Goal: Task Accomplishment & Management: Complete application form

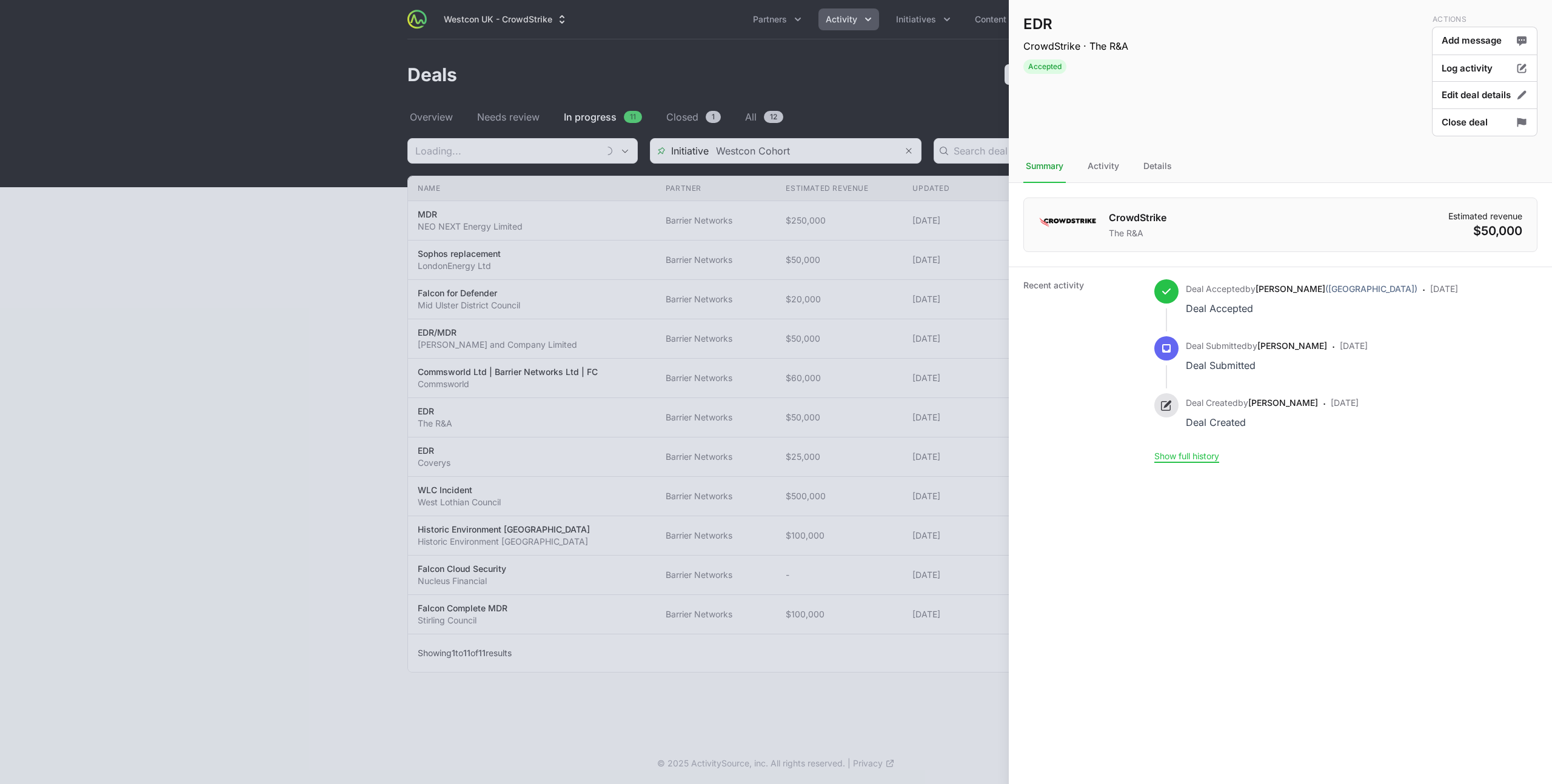
type input "Barrier Networks"
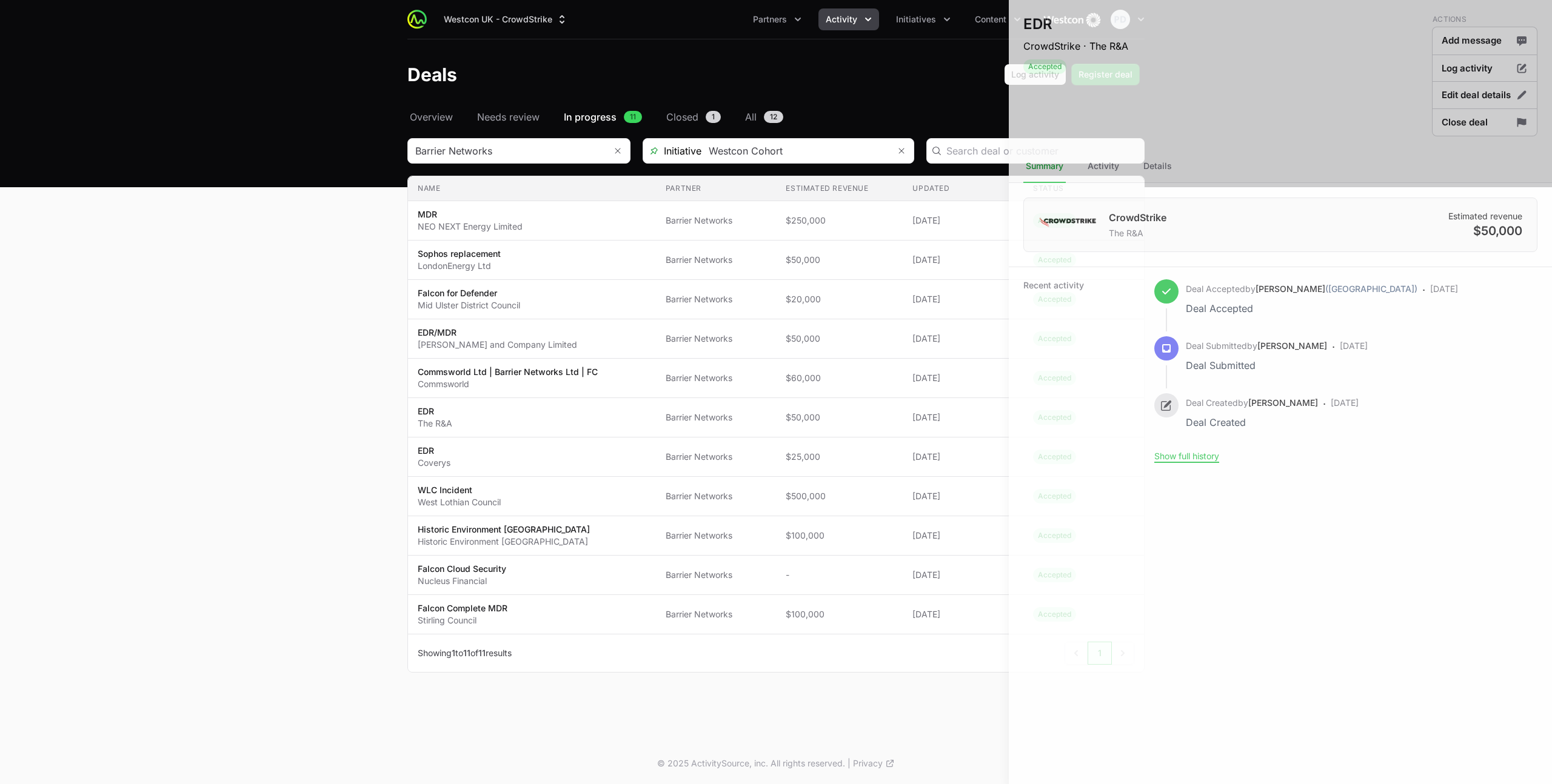
click at [888, 221] on div at bounding box center [776, 392] width 1552 height 784
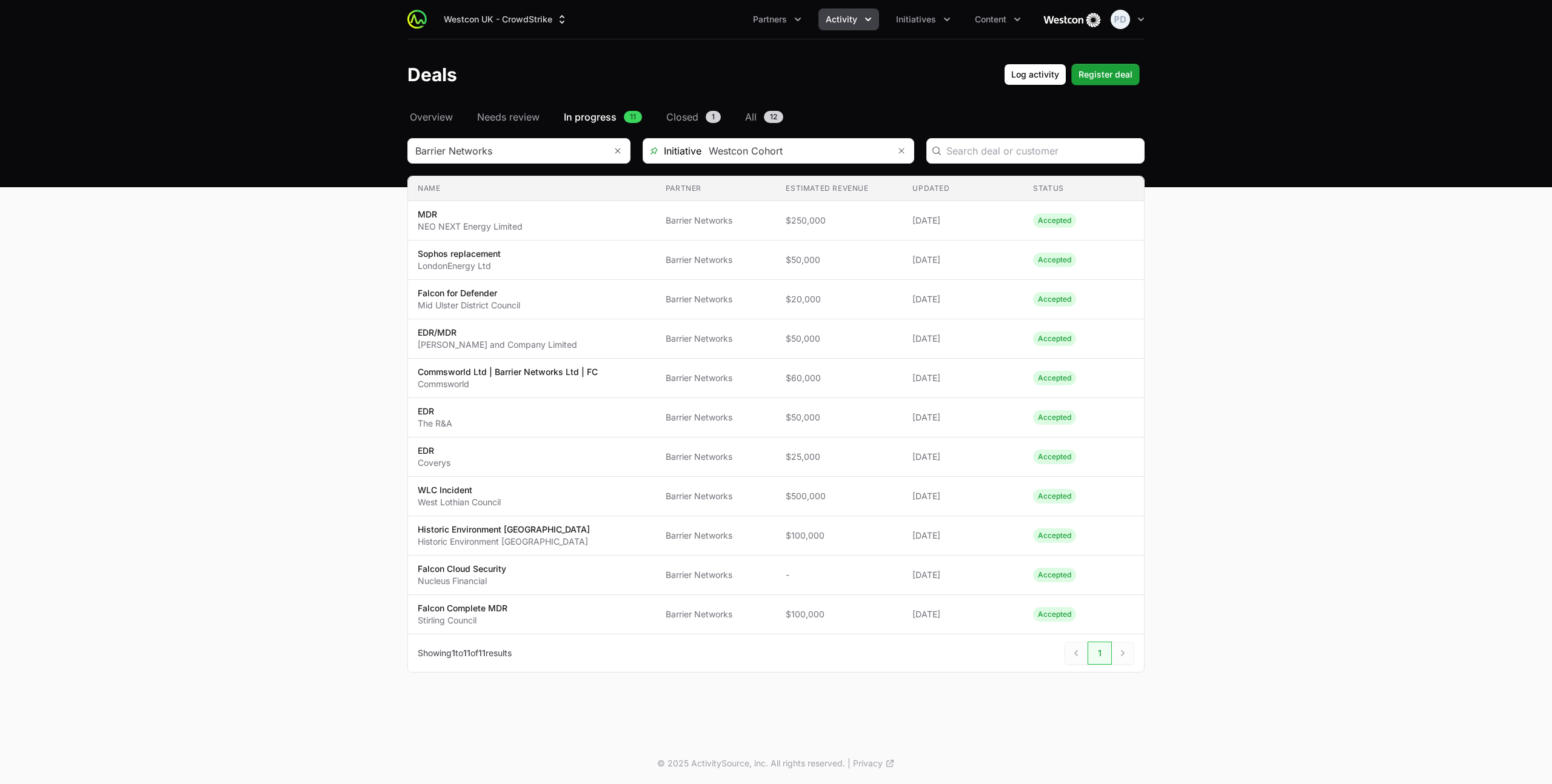
click at [853, 21] on span "Activity" at bounding box center [841, 19] width 32 height 12
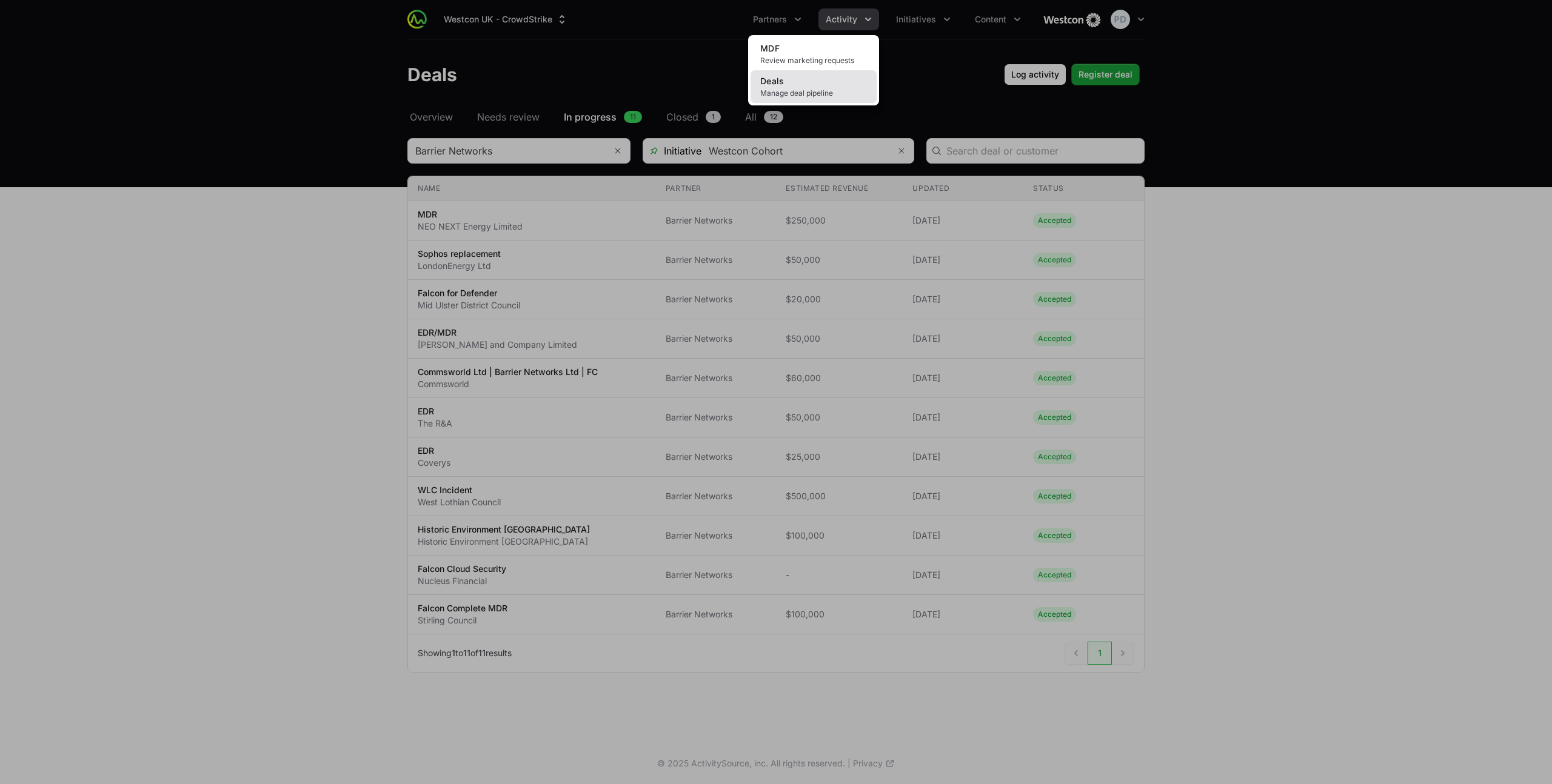
click at [802, 78] on link "Deals Manage deal pipeline" at bounding box center [813, 87] width 126 height 33
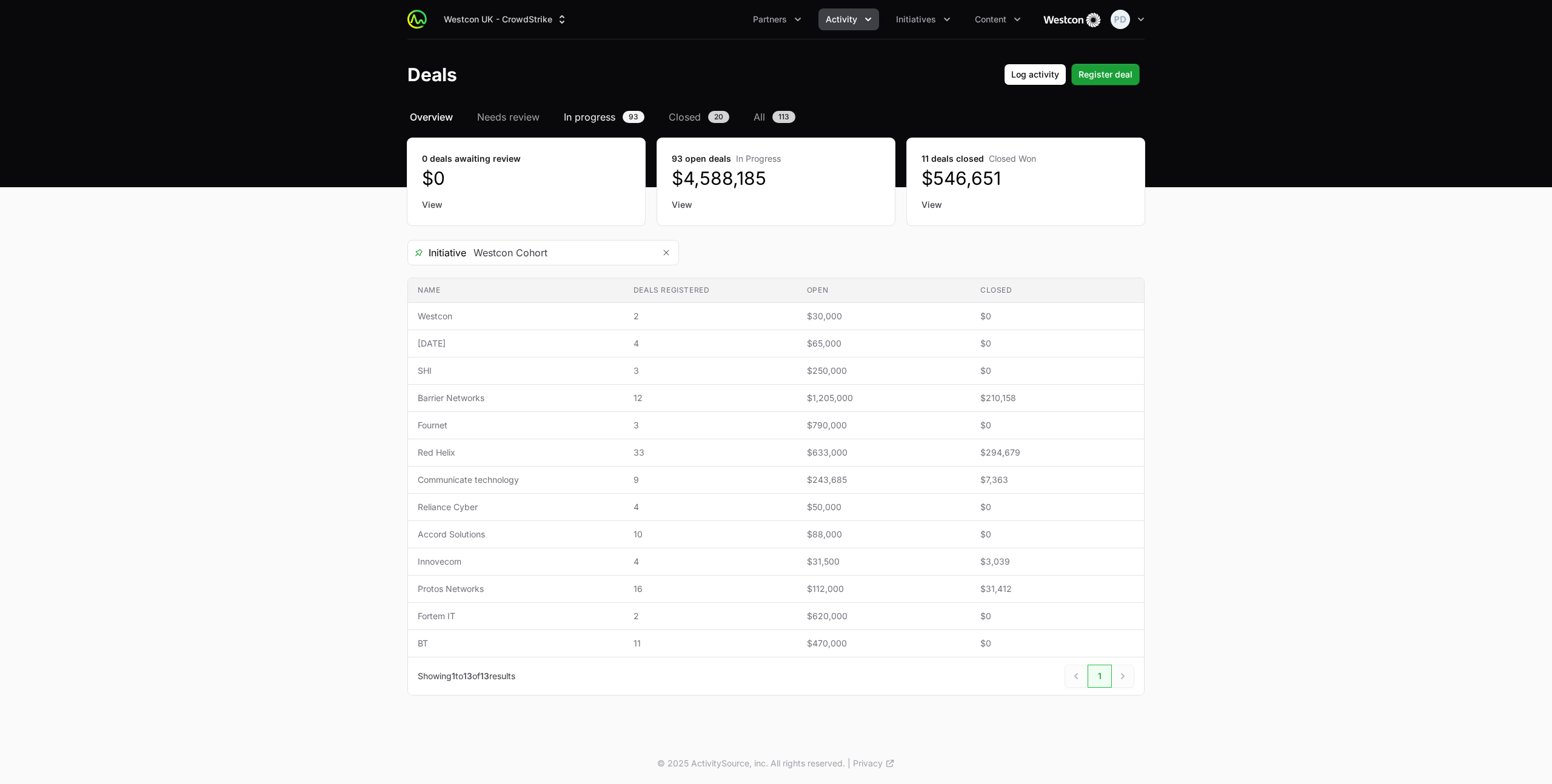
click at [600, 119] on span "In progress" at bounding box center [589, 117] width 51 height 15
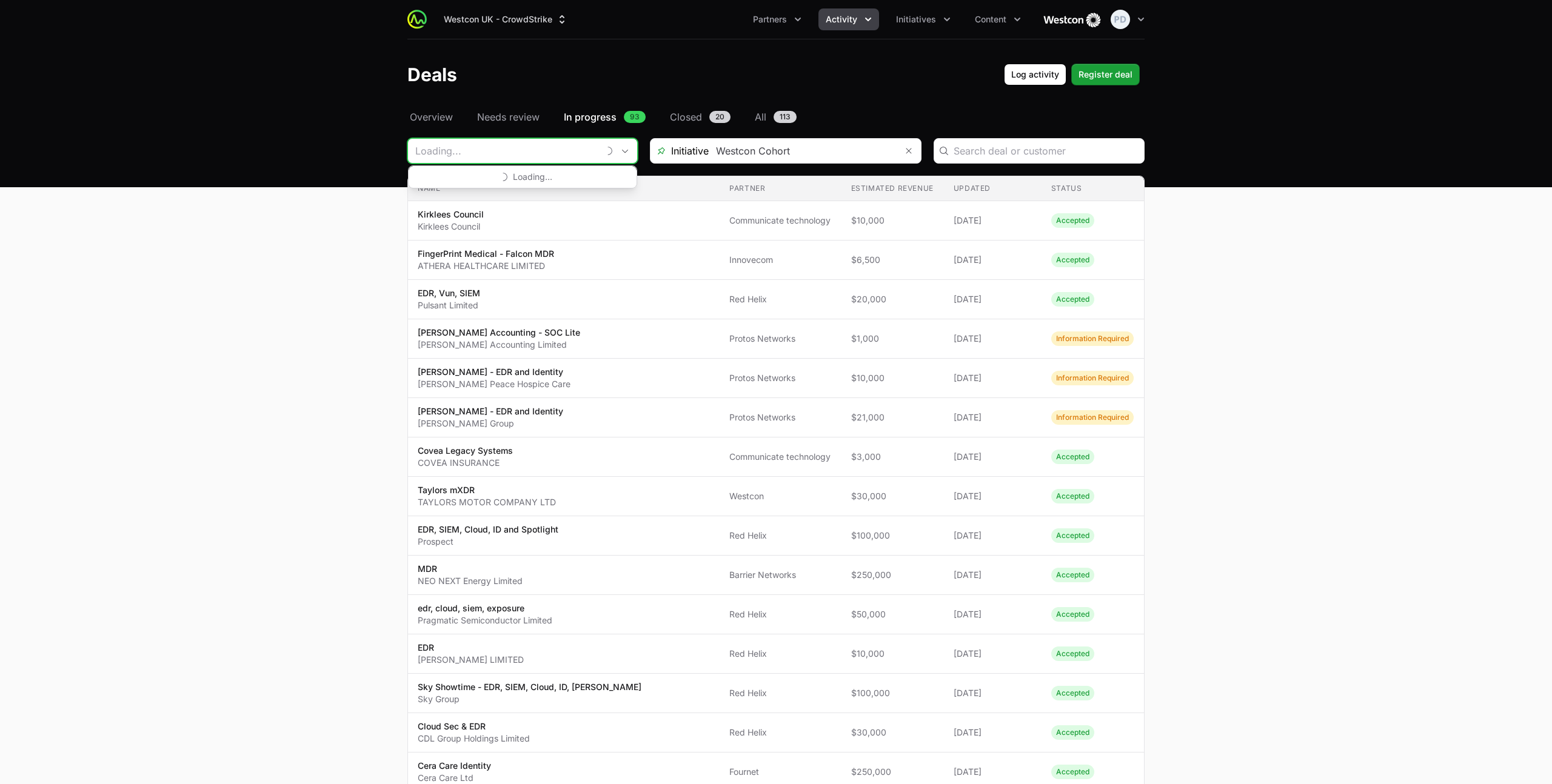
click at [479, 149] on input "Deals Filters" at bounding box center [503, 151] width 190 height 25
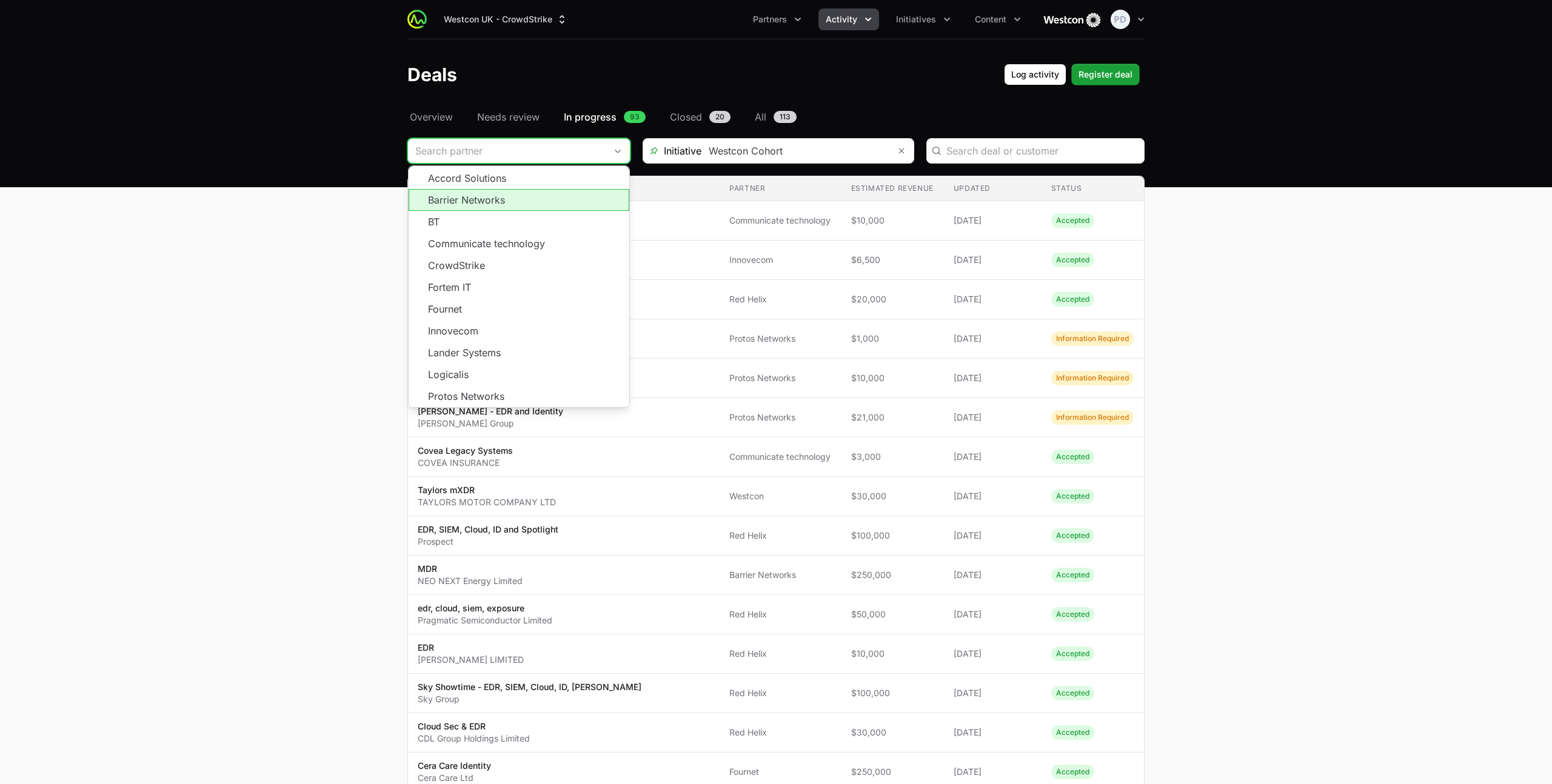
click at [483, 202] on li "Barrier Networks" at bounding box center [519, 200] width 221 height 22
type input "Barrier Networks"
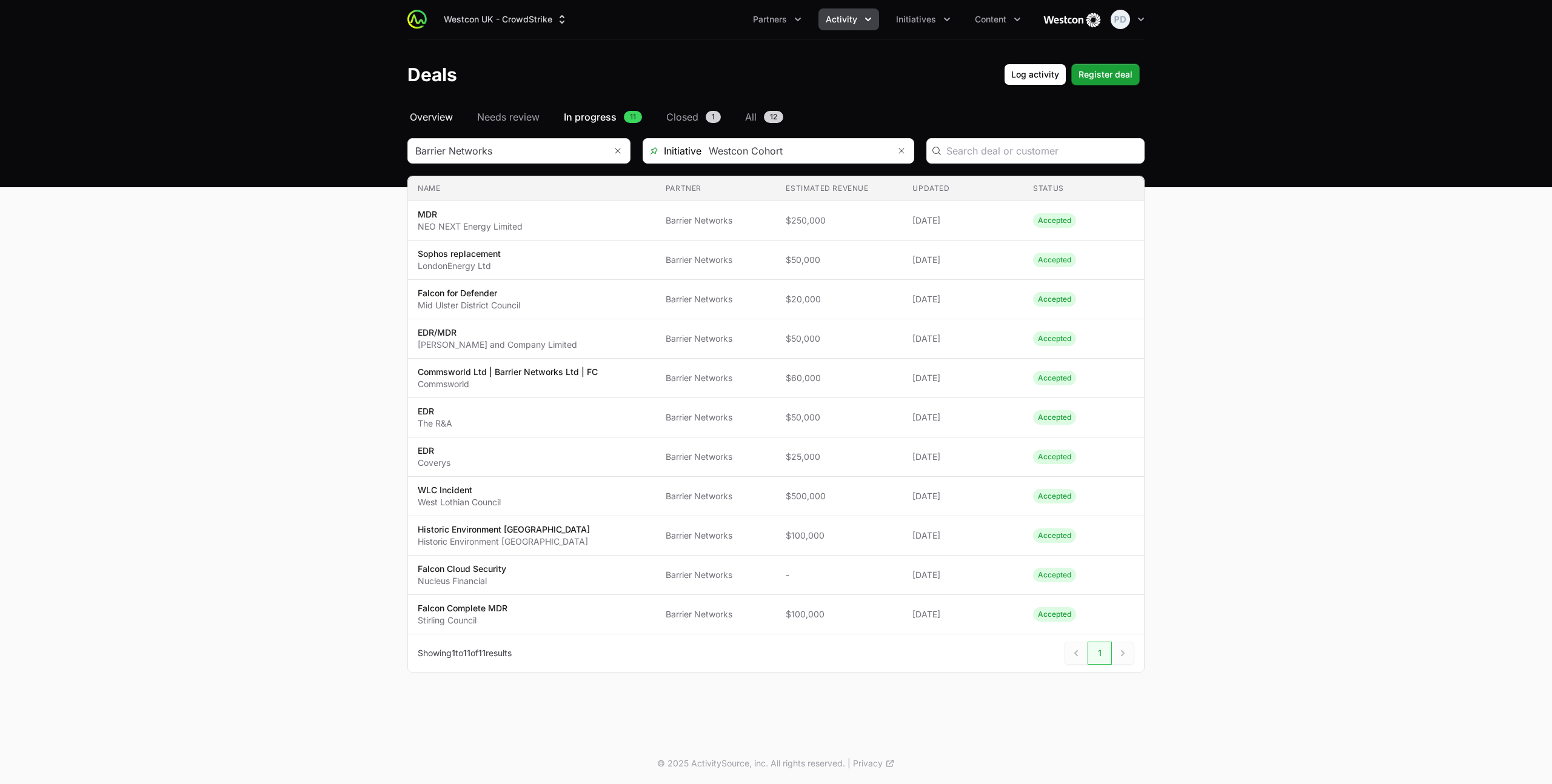
click at [434, 113] on span "Overview" at bounding box center [431, 117] width 43 height 15
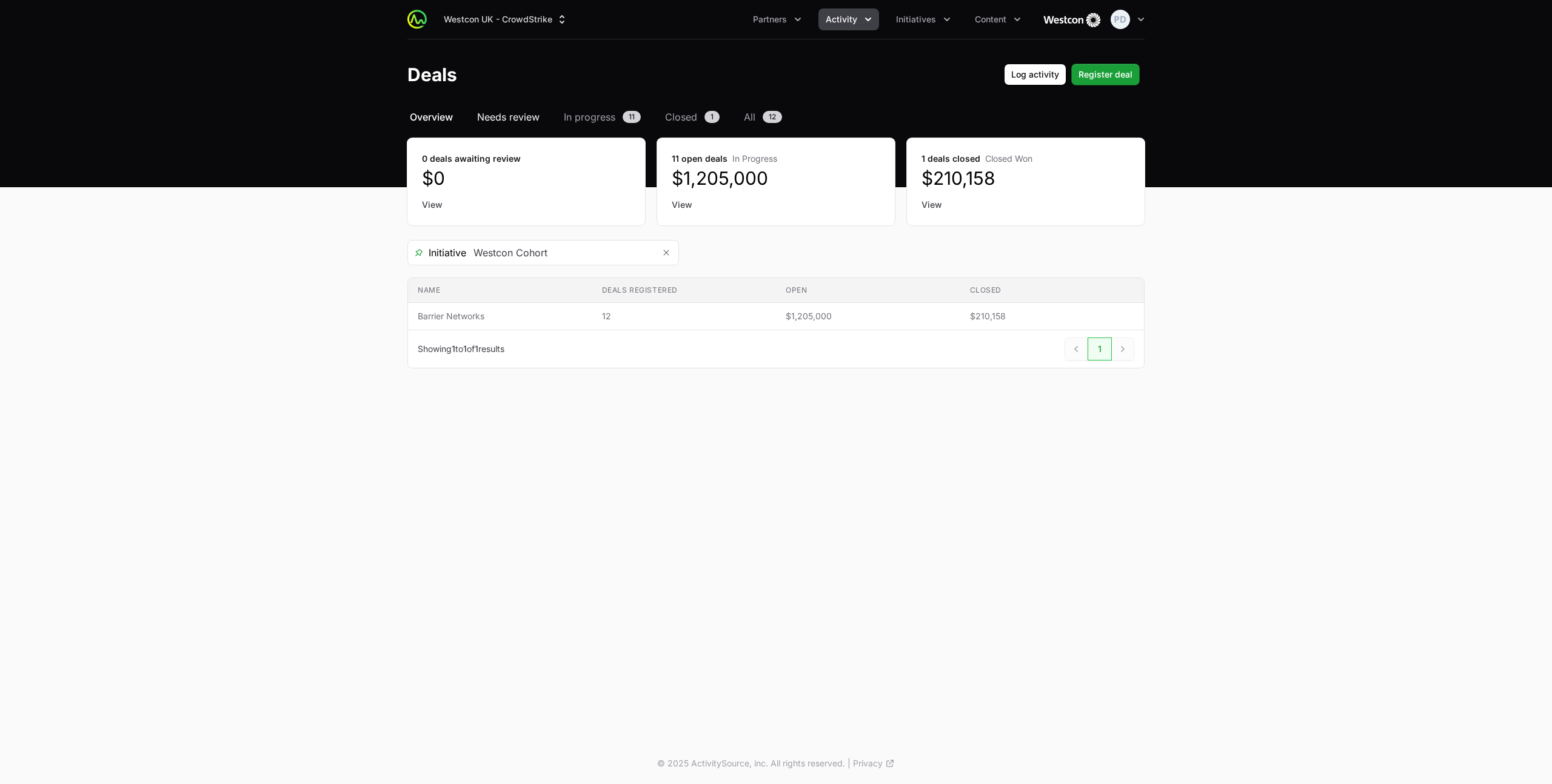
click at [486, 115] on span "Needs review" at bounding box center [509, 117] width 62 height 15
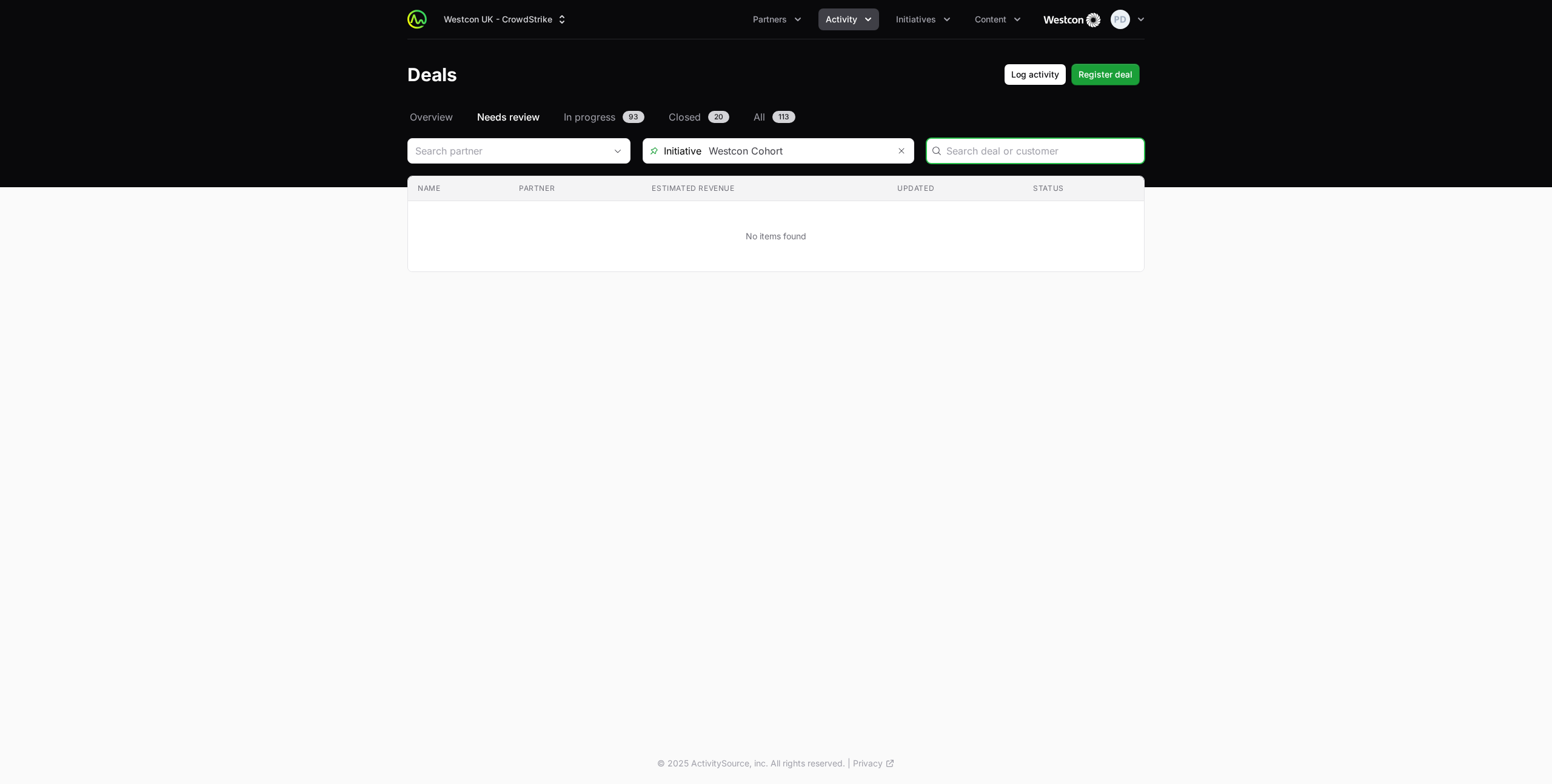
click at [1012, 153] on input "Deals Filters" at bounding box center [1041, 151] width 190 height 15
type input "caw"
click at [435, 121] on span "Overview" at bounding box center [431, 117] width 43 height 15
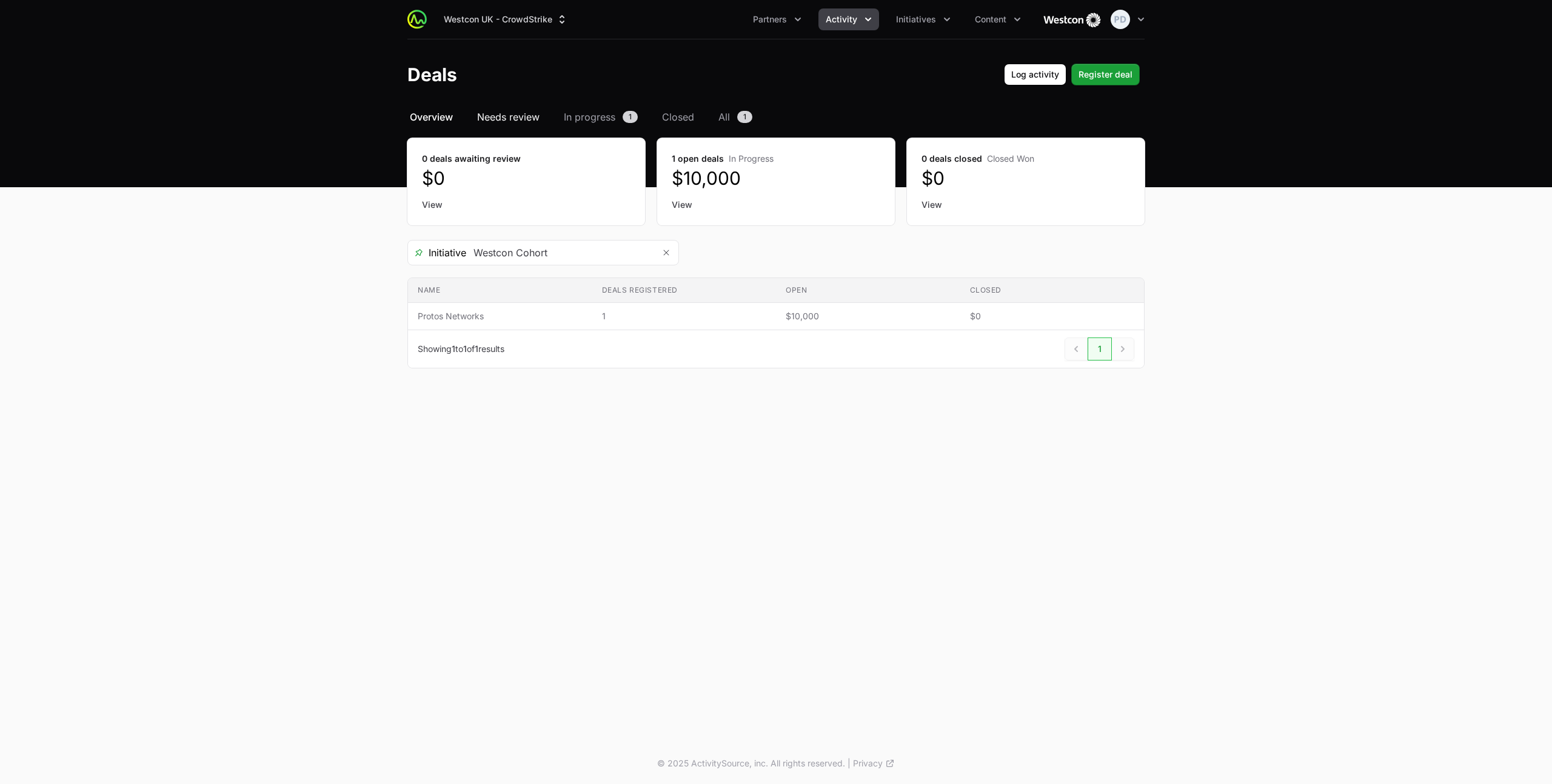
click at [520, 116] on span "Needs review" at bounding box center [509, 117] width 62 height 15
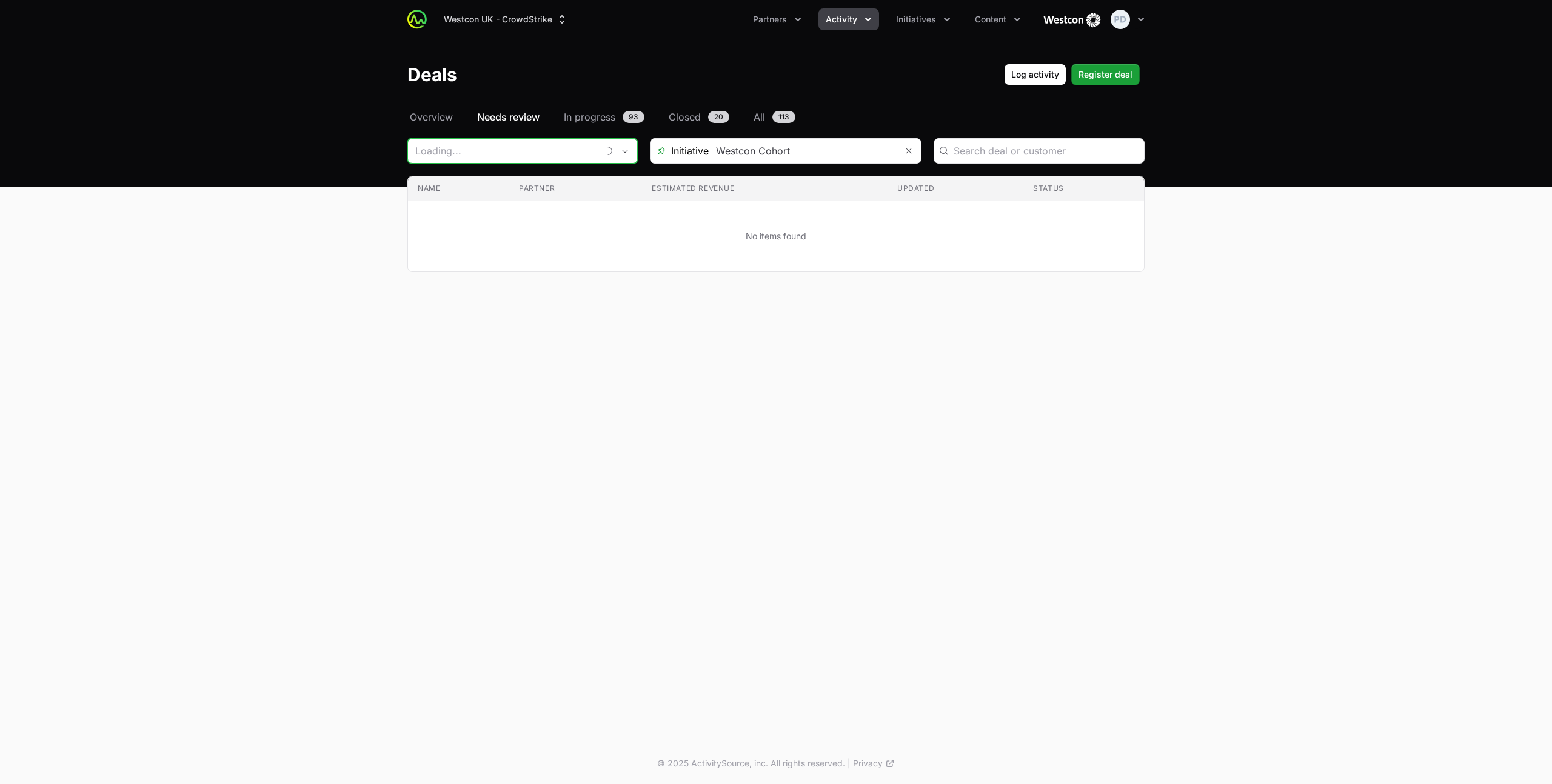
click at [510, 157] on input "Deals Filters" at bounding box center [503, 151] width 190 height 25
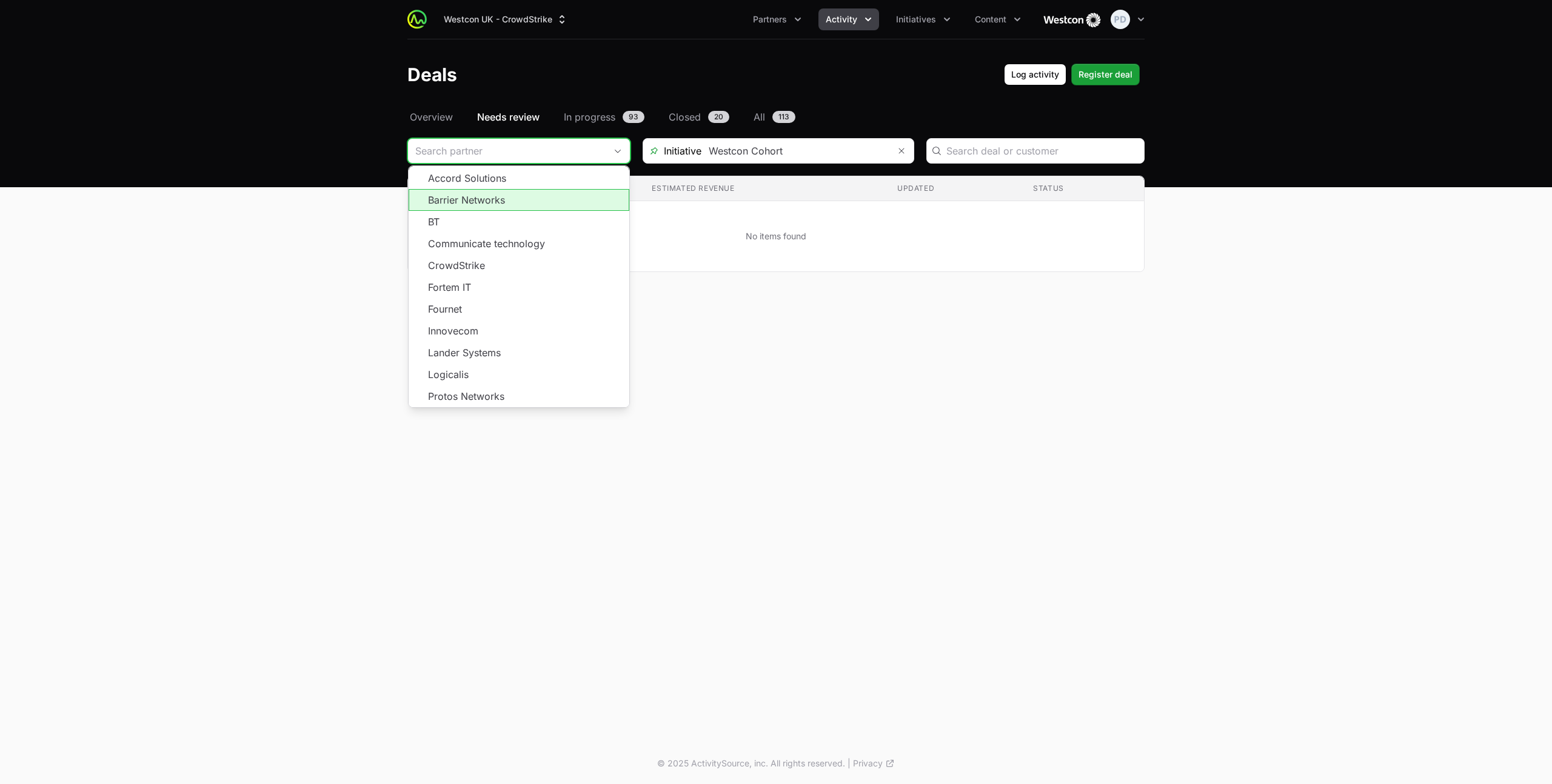
click at [474, 200] on li "Barrier Networks" at bounding box center [519, 200] width 221 height 22
type input "Barrier Networks"
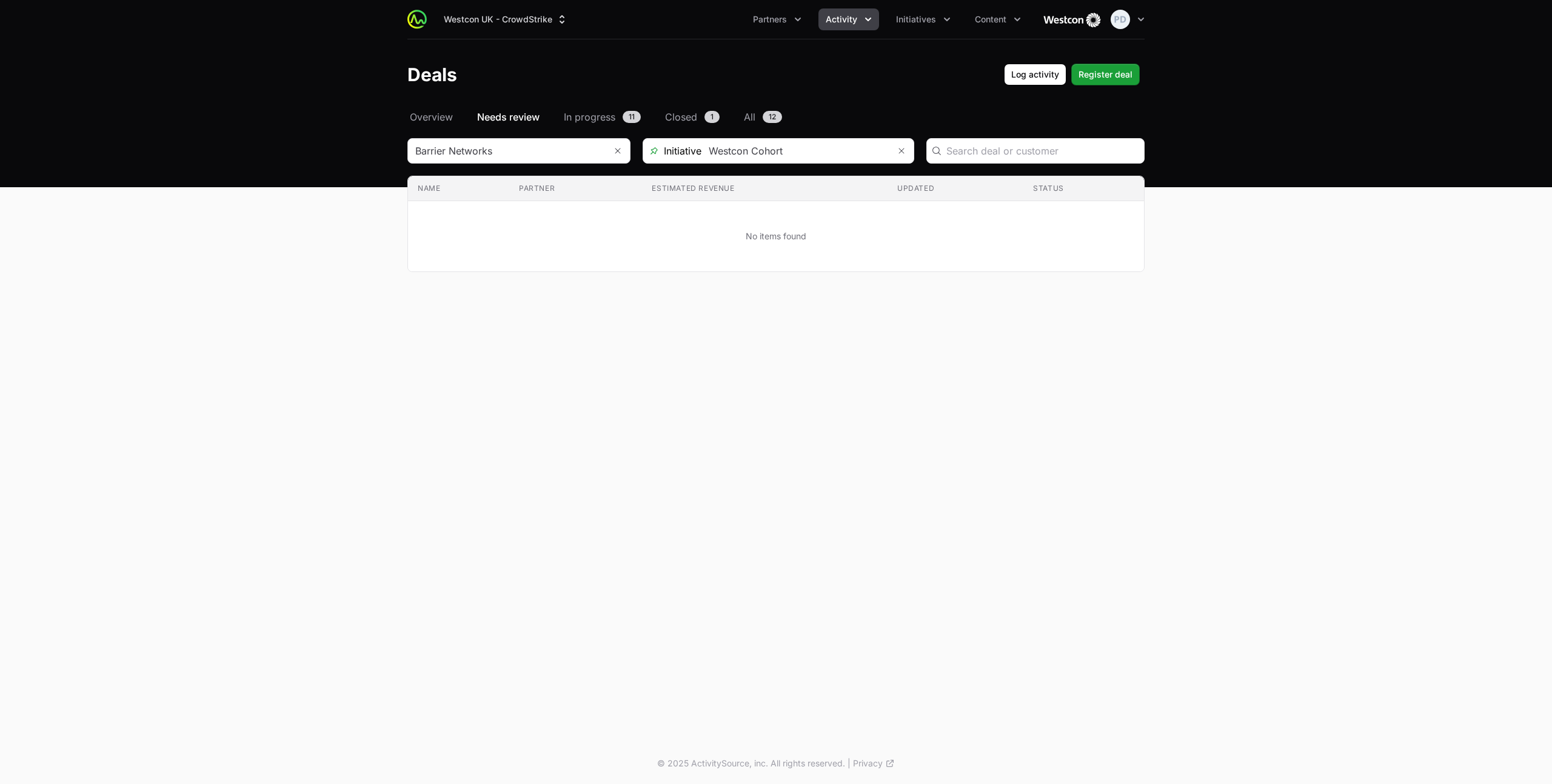
click at [978, 293] on div "Select a tab Overview Needs review In progress Closed All Overview Needs review…" at bounding box center [776, 205] width 776 height 192
click at [610, 114] on span "In progress" at bounding box center [589, 117] width 51 height 15
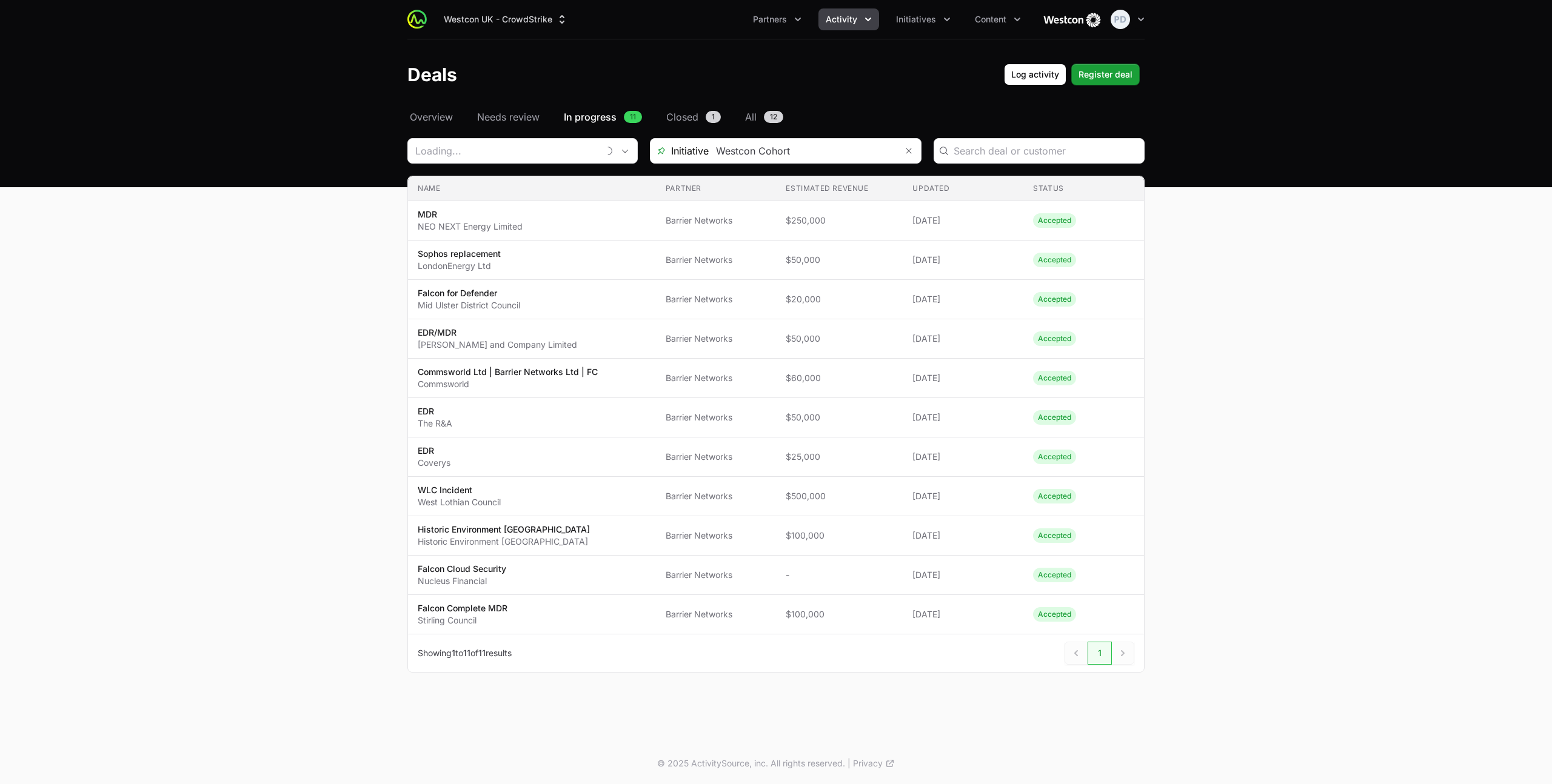
type input "Barrier Networks"
click at [473, 154] on input "Deals Filters" at bounding box center [507, 151] width 197 height 25
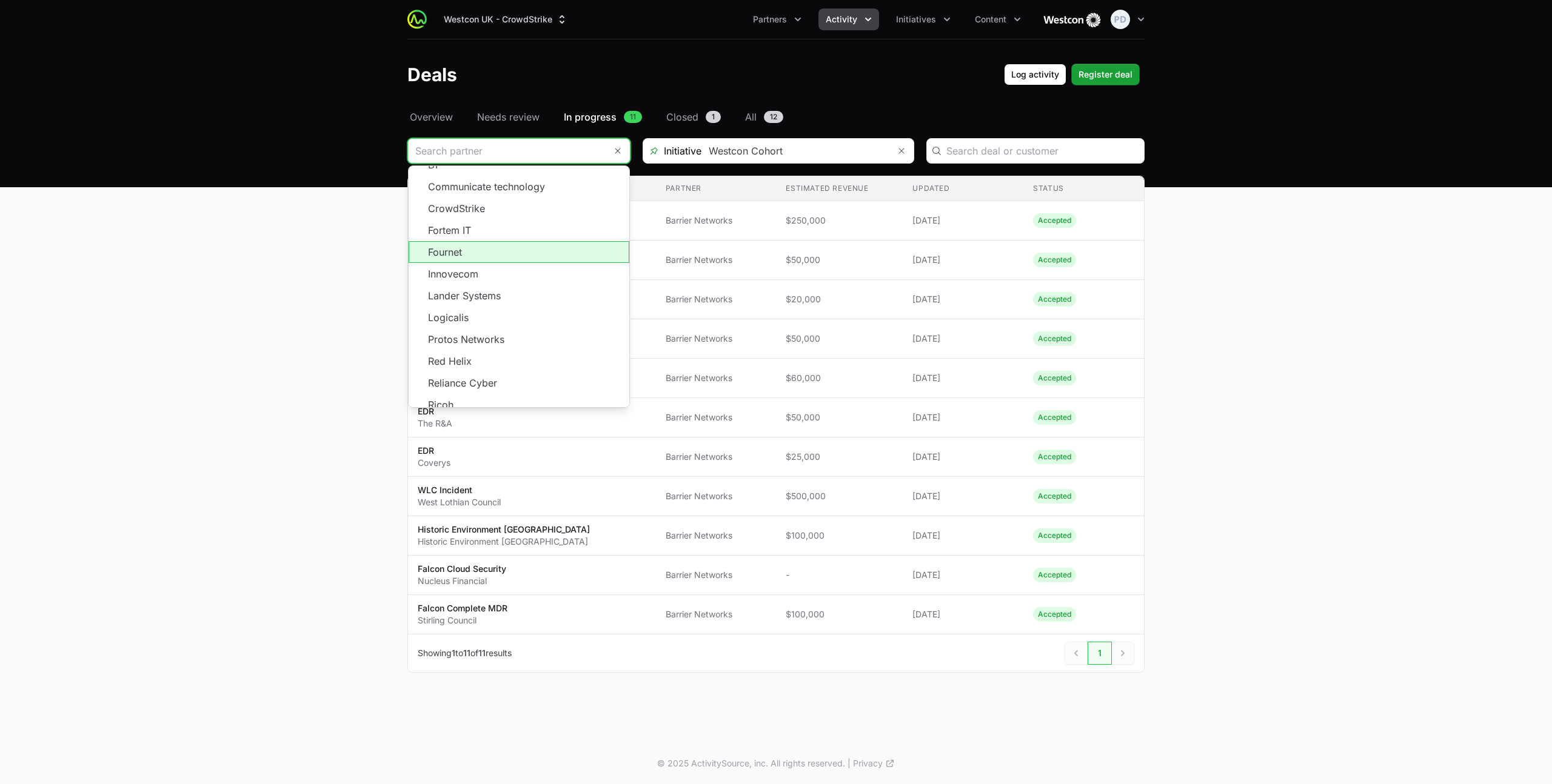
scroll to position [132, 0]
click at [470, 262] on li "Protos Networks" at bounding box center [519, 265] width 221 height 22
type input "Protos Networks"
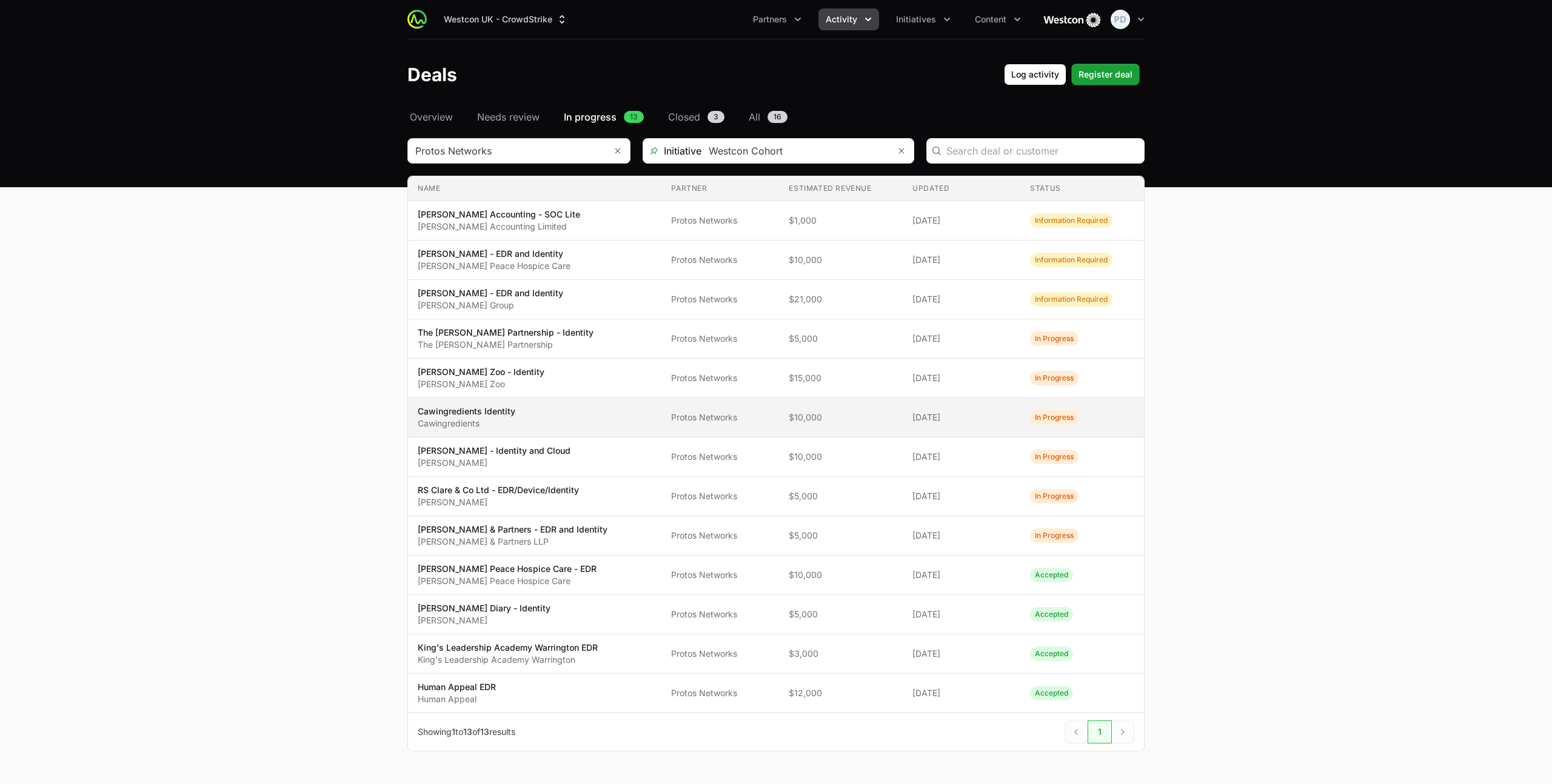
click at [508, 415] on p "Cawingredients Identity" at bounding box center [466, 411] width 98 height 12
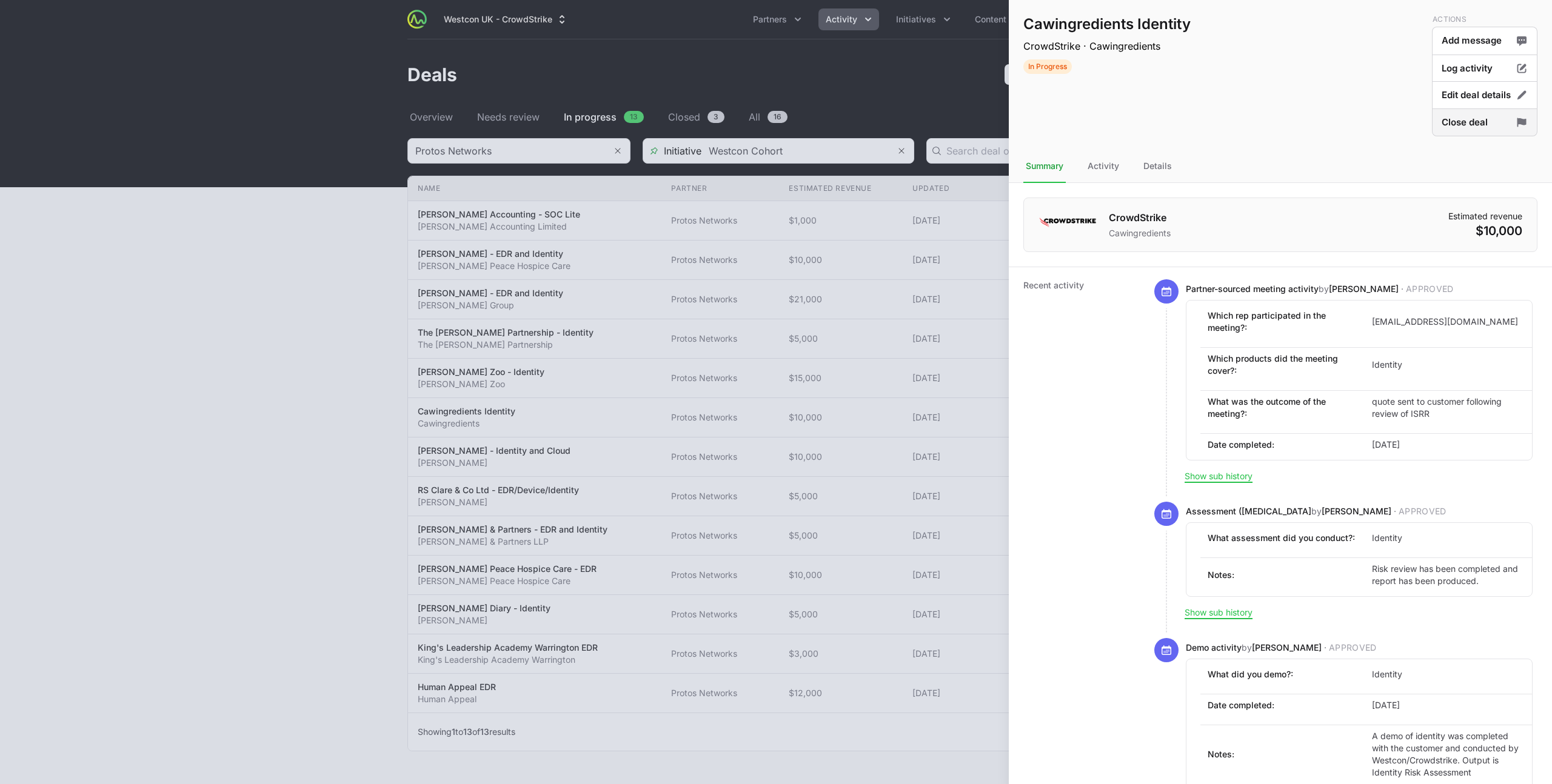
click at [1476, 127] on button "Close deal" at bounding box center [1484, 122] width 106 height 28
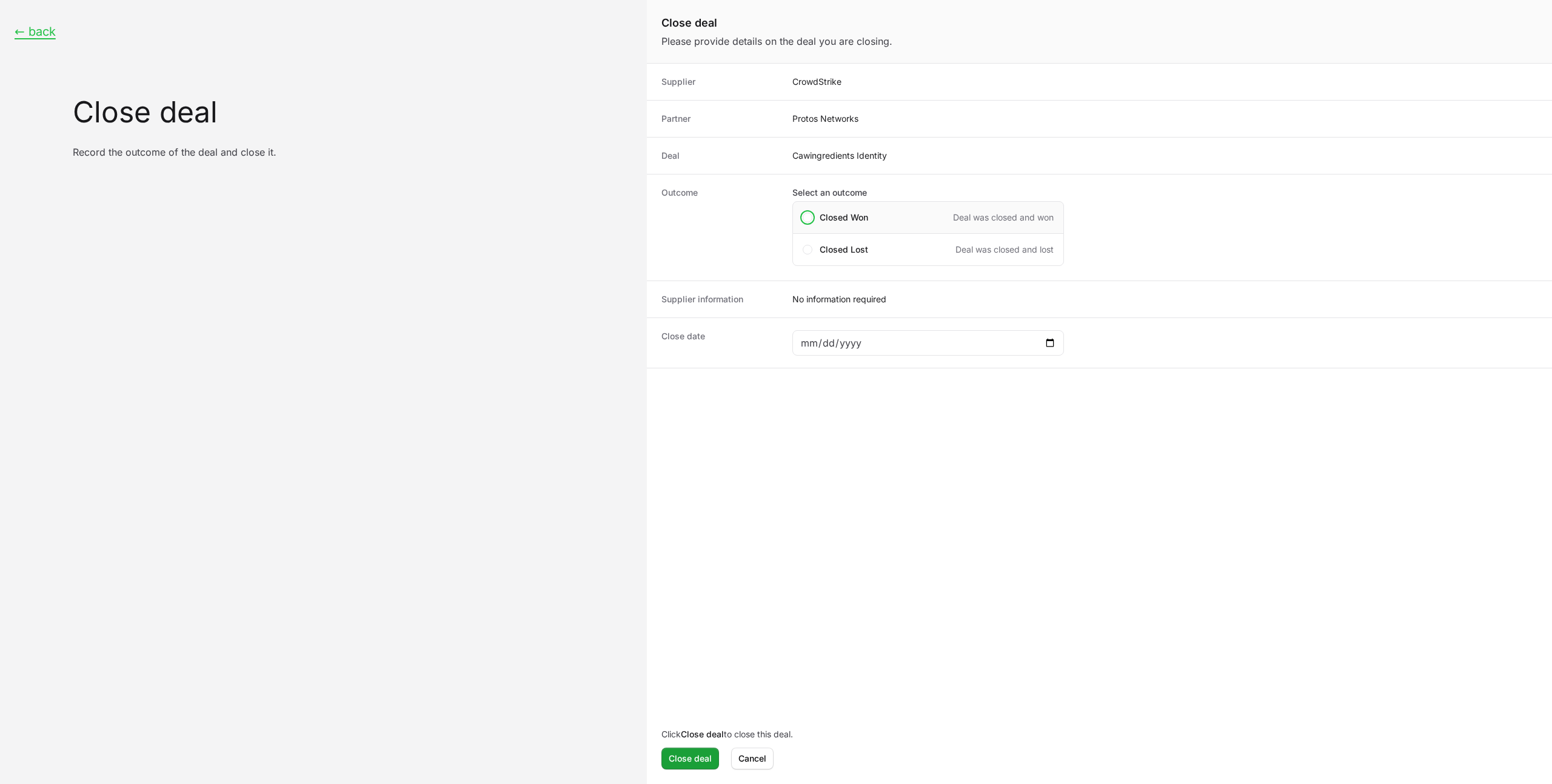
click at [892, 212] on div "Closed Won Deal was closed and won" at bounding box center [937, 217] width 234 height 12
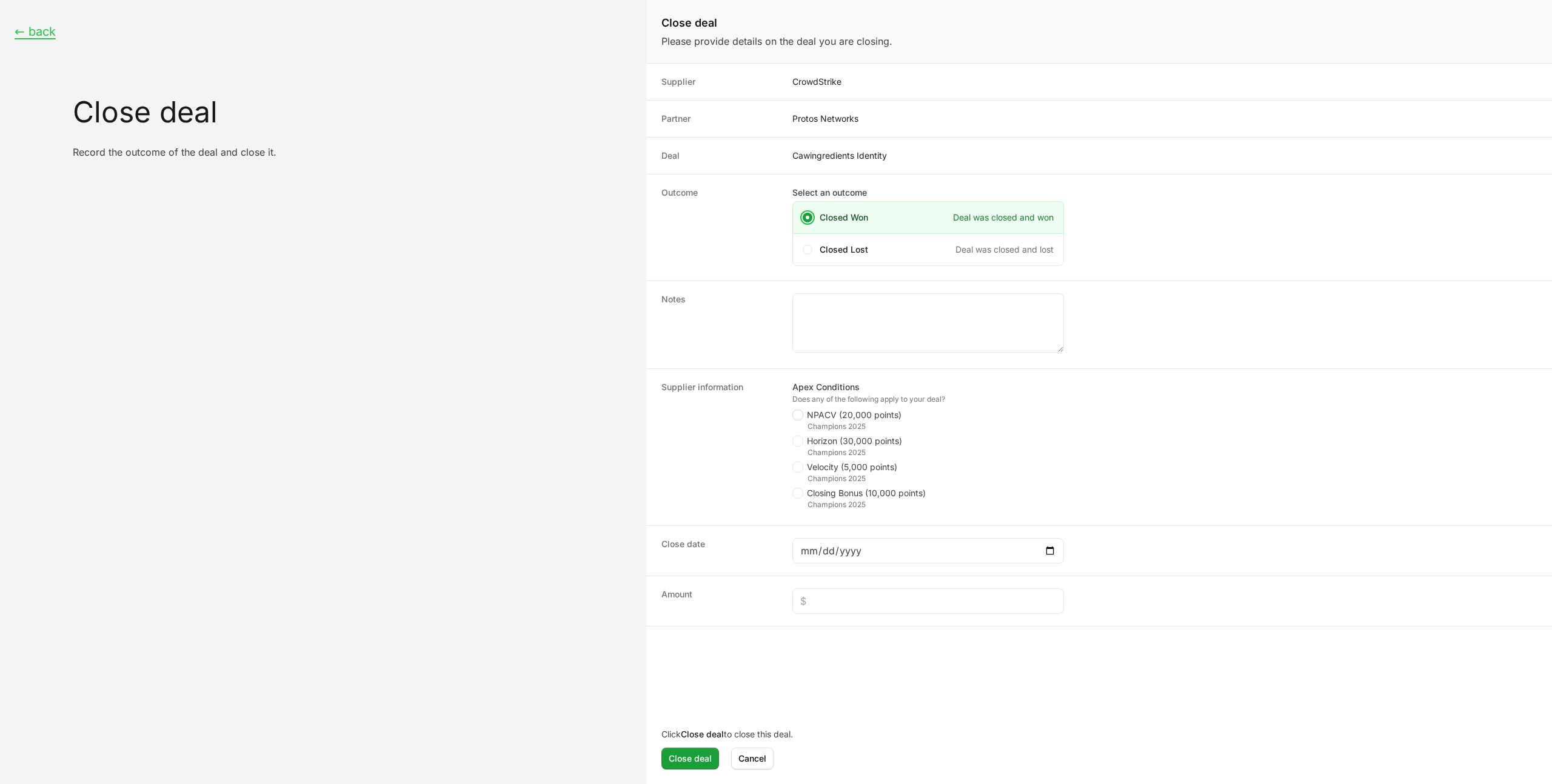
click at [800, 417] on icon "Close deal form" at bounding box center [797, 414] width 6 height 10
click at [793, 411] on input "NPACV (20,000 points)" at bounding box center [792, 410] width 1 height 1
checkbox input "true"
click at [803, 489] on span "Close deal form" at bounding box center [800, 493] width 15 height 11
click at [793, 489] on input "Closing Bonus (10,000 points)" at bounding box center [792, 487] width 1 height 1
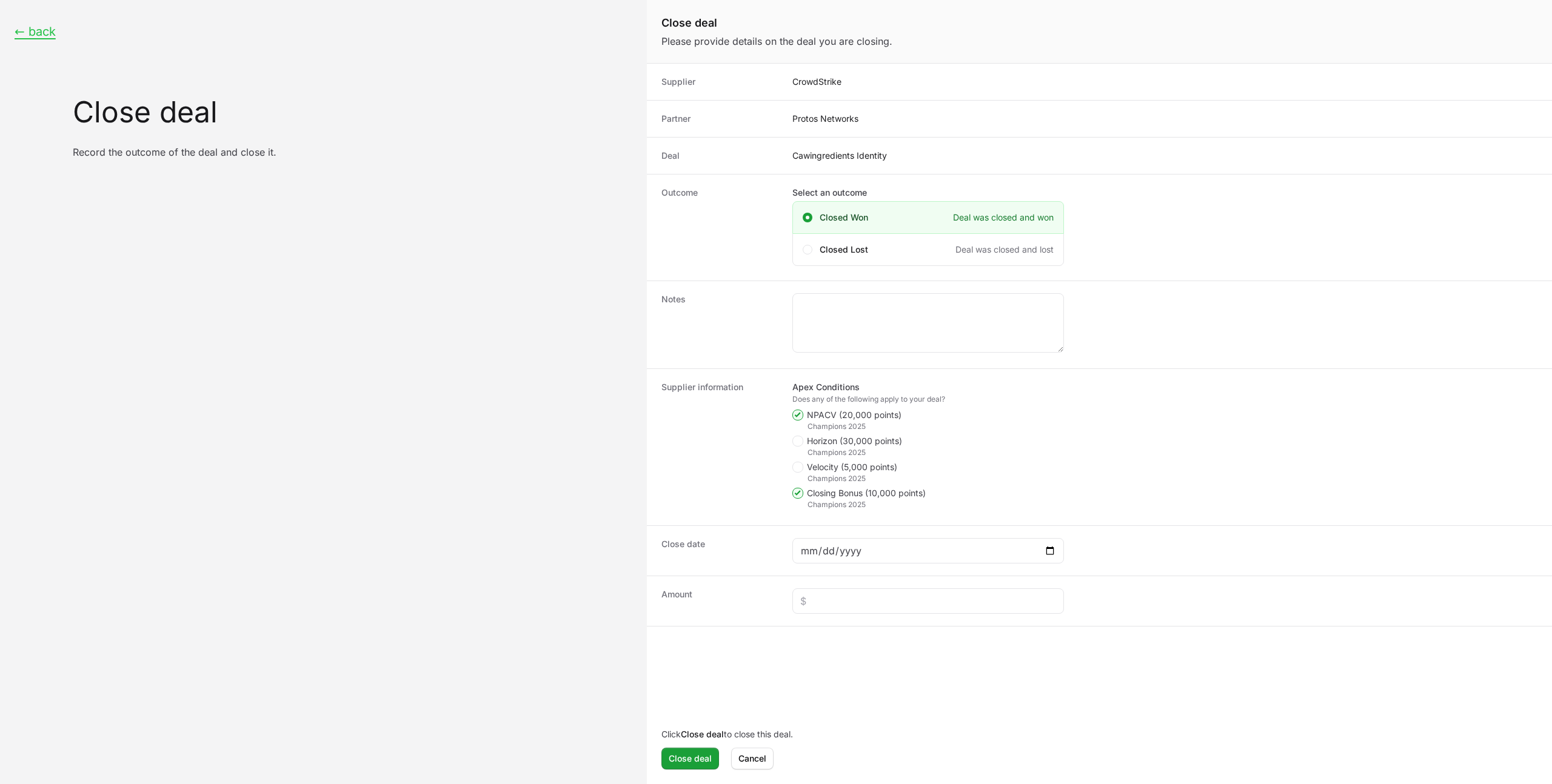
checkbox input "true"
click at [801, 441] on span "Close deal form" at bounding box center [798, 441] width 11 height 11
click at [793, 437] on input "Horizon (30,000 points)" at bounding box center [792, 435] width 1 height 1
checkbox input "true"
drag, startPoint x: 788, startPoint y: 642, endPoint x: 800, endPoint y: 640, distance: 12.2
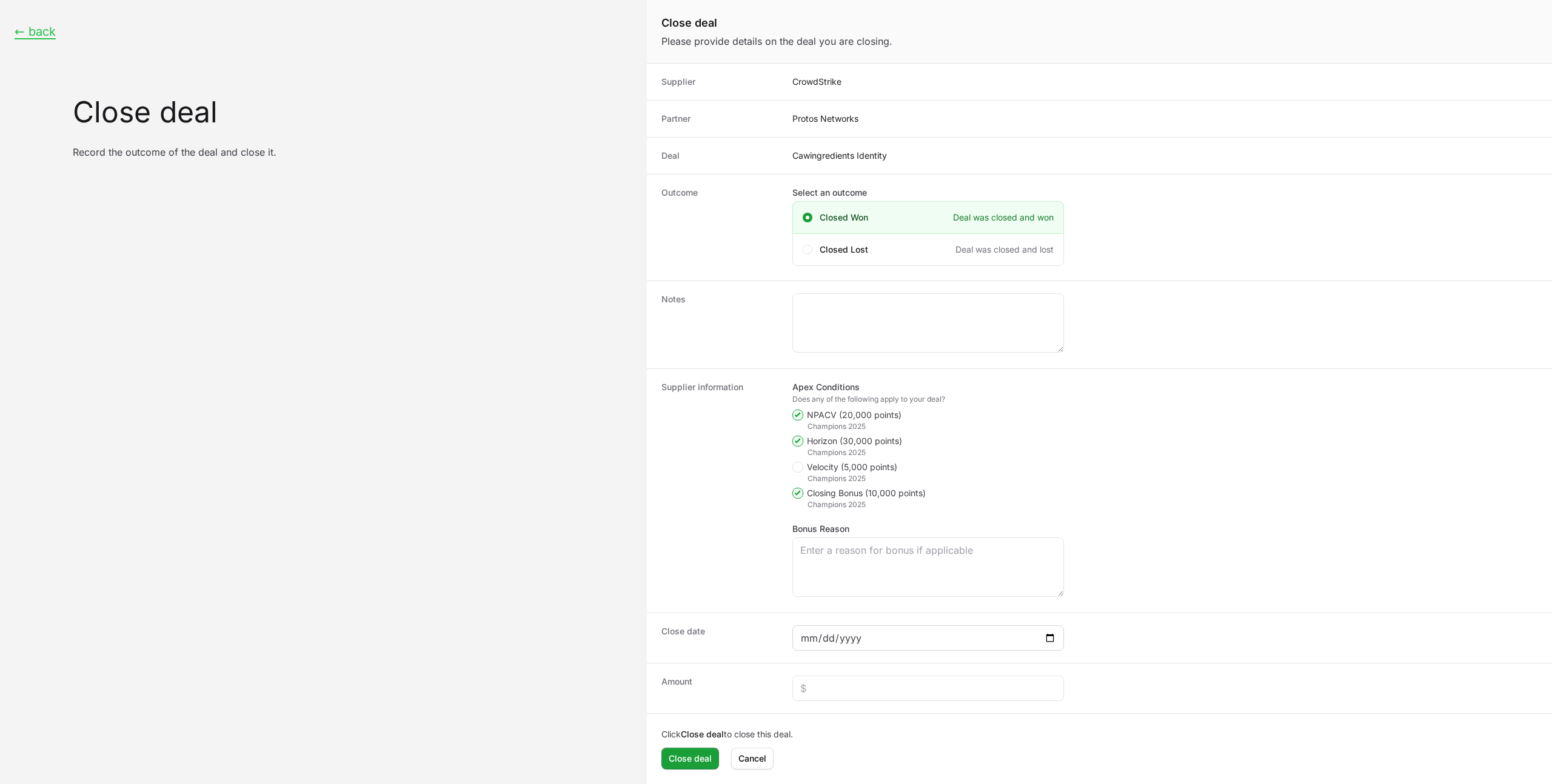
click at [792, 641] on div "Close date" at bounding box center [1098, 637] width 905 height 50
click at [805, 638] on input "Close deal form" at bounding box center [928, 638] width 256 height 15
type input "[DATE]"
click at [844, 690] on input "Close deal form" at bounding box center [928, 688] width 256 height 15
type input "$6,948"
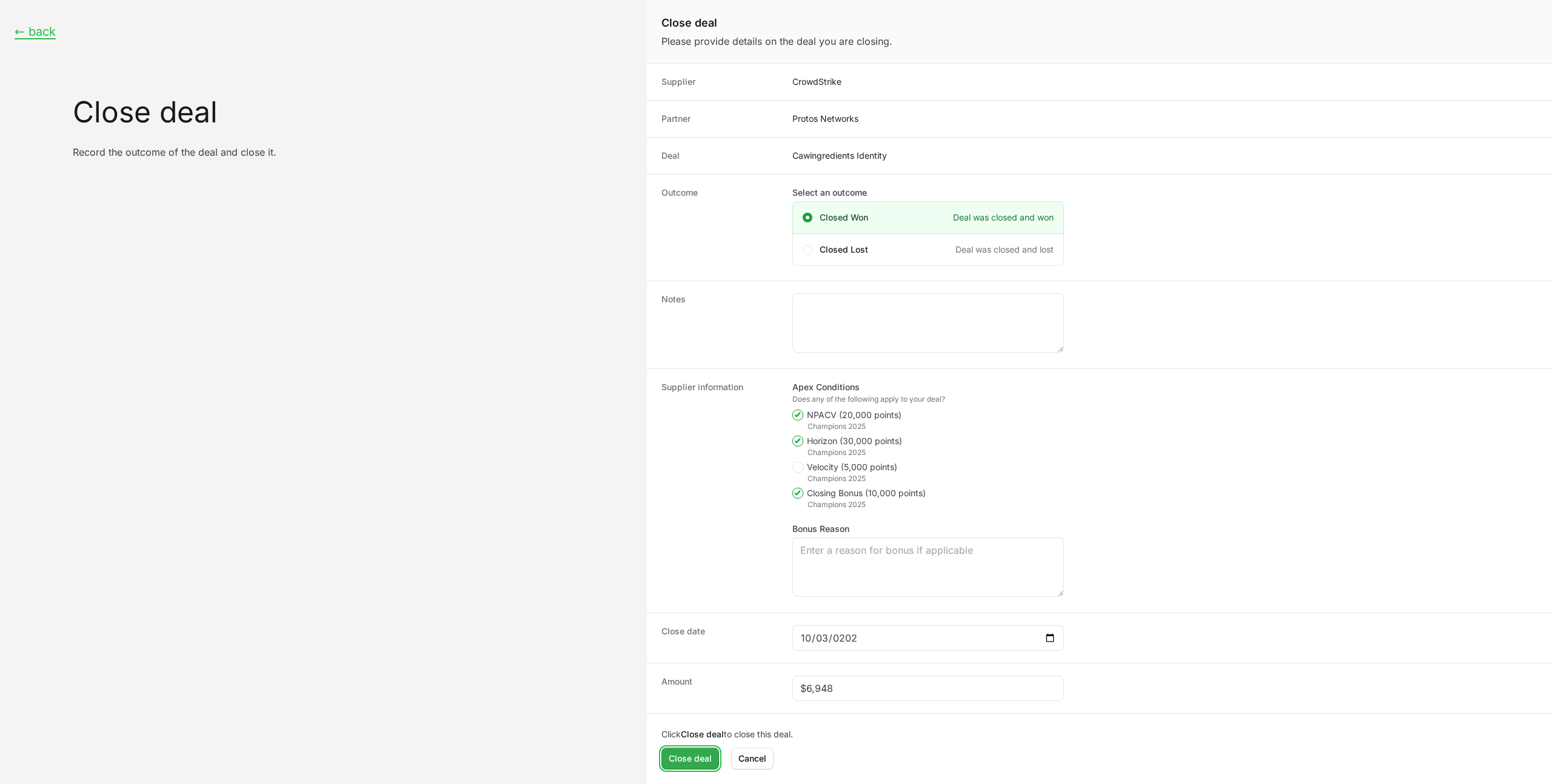
click at [687, 760] on span "Close deal" at bounding box center [689, 758] width 43 height 15
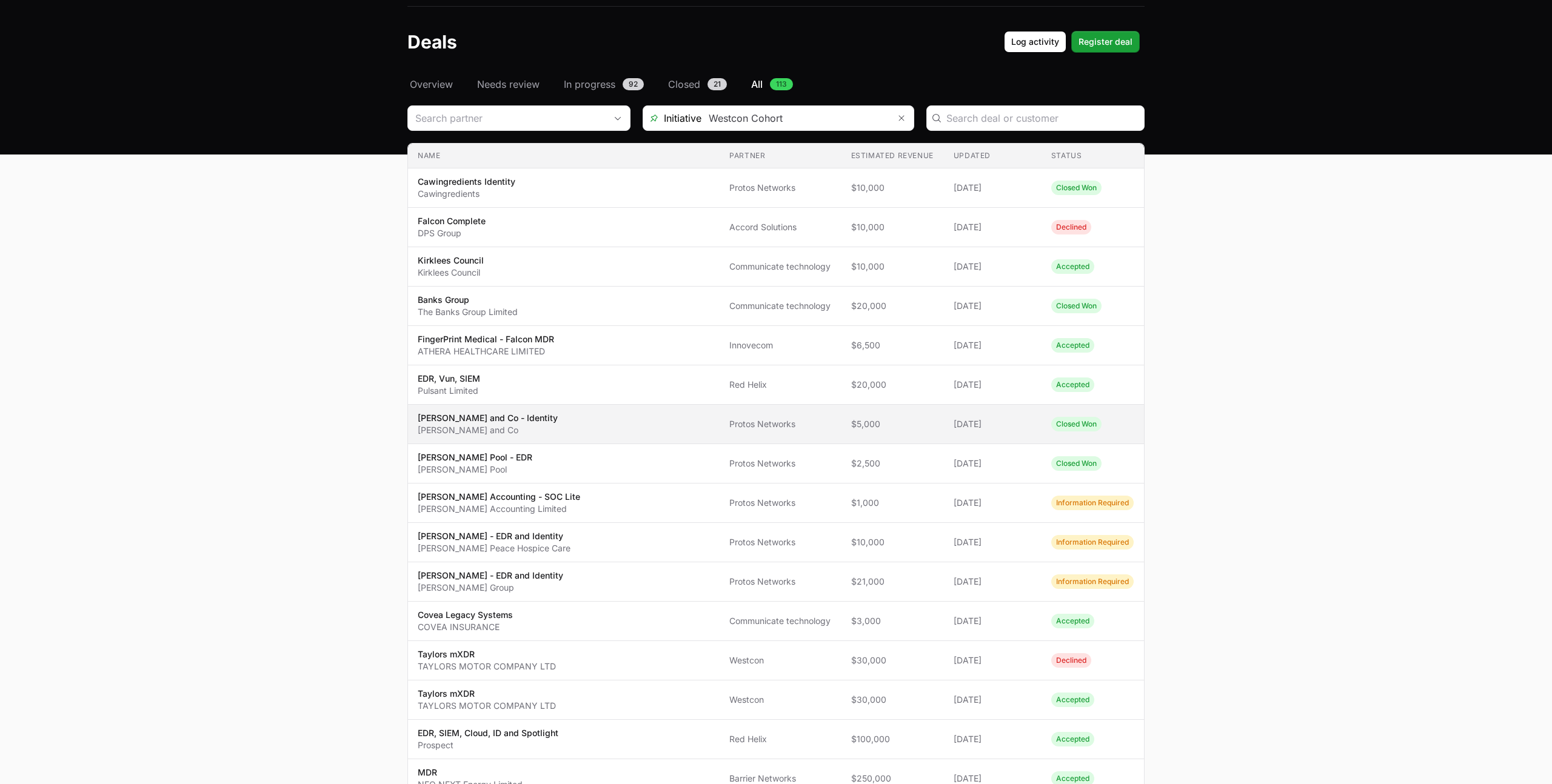
scroll to position [47, 0]
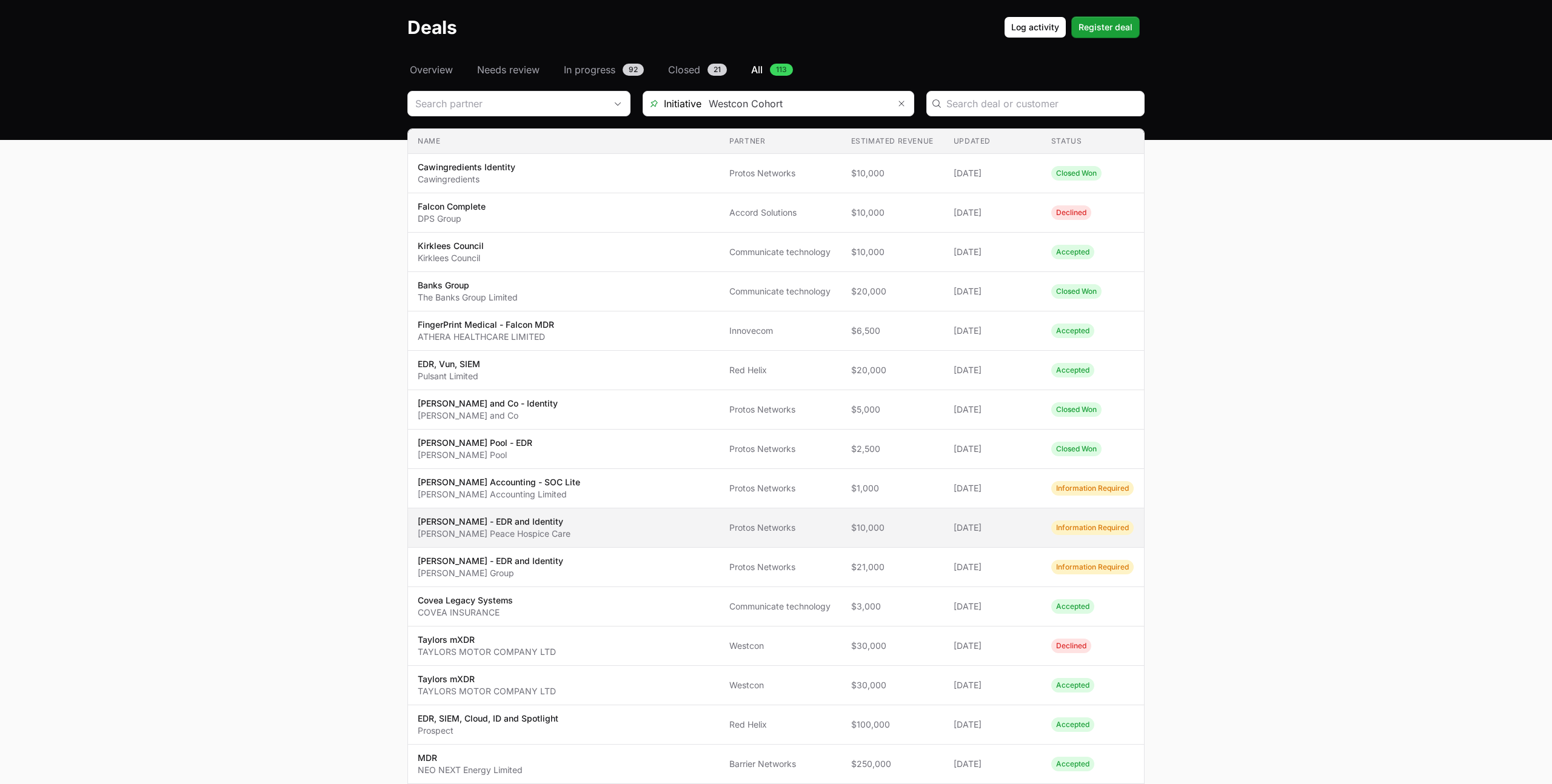
click at [555, 529] on span "[PERSON_NAME] - EDR and Identity [PERSON_NAME] Peace Hospice Care" at bounding box center [563, 528] width 292 height 25
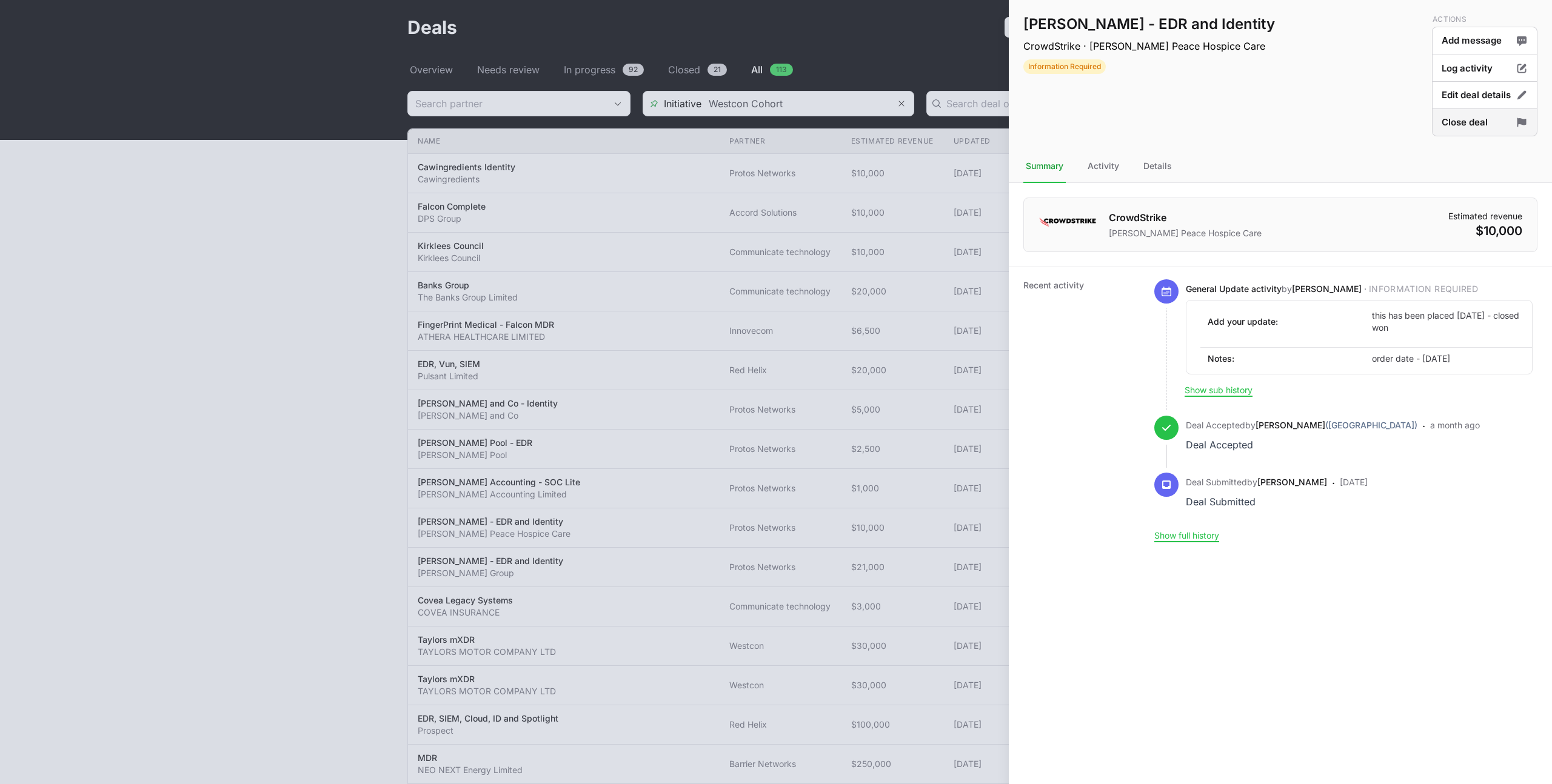
click at [1475, 113] on button "Close deal" at bounding box center [1484, 122] width 106 height 28
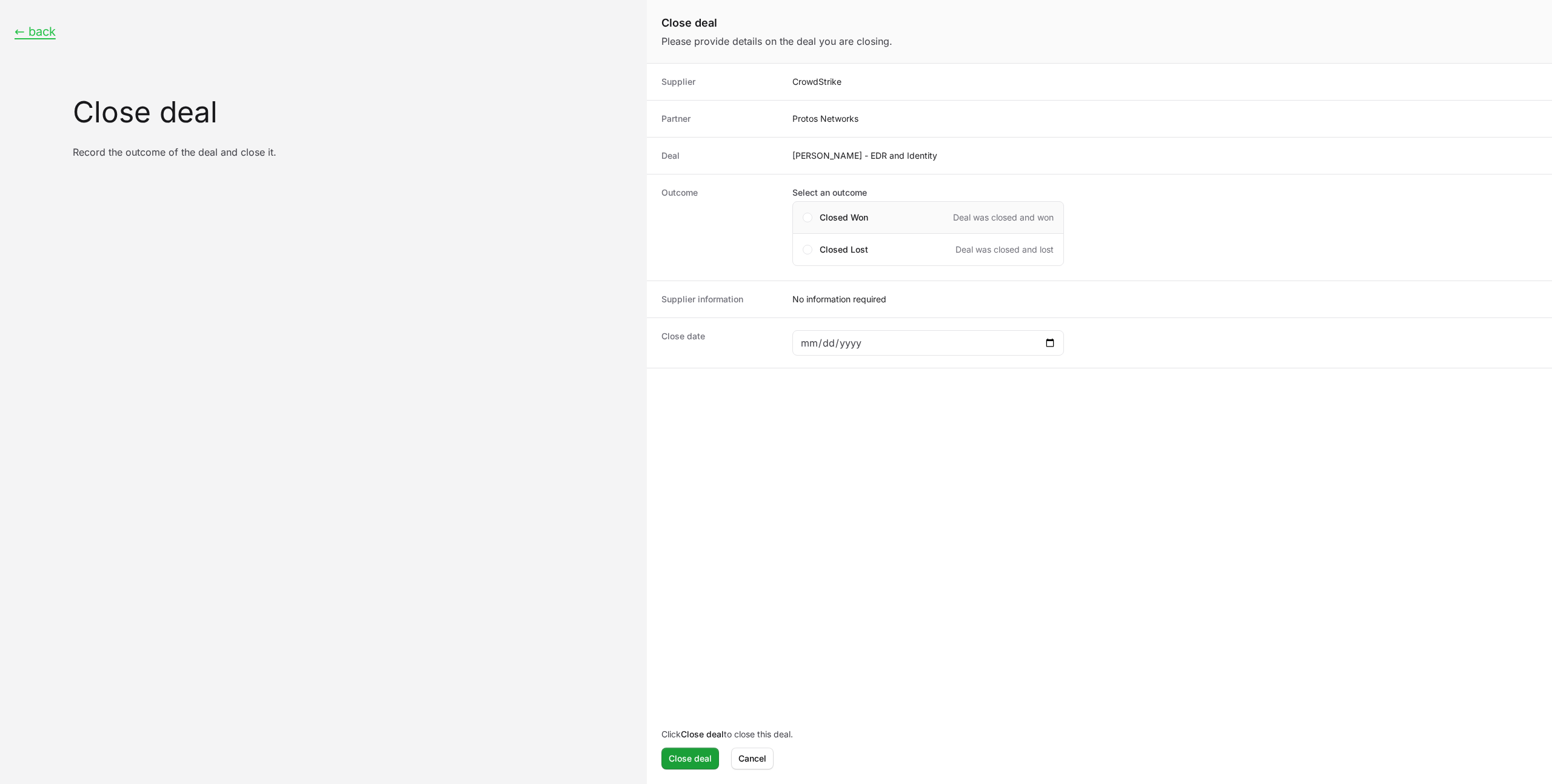
click at [828, 210] on div "Closed Won Deal was closed and won" at bounding box center [928, 217] width 271 height 33
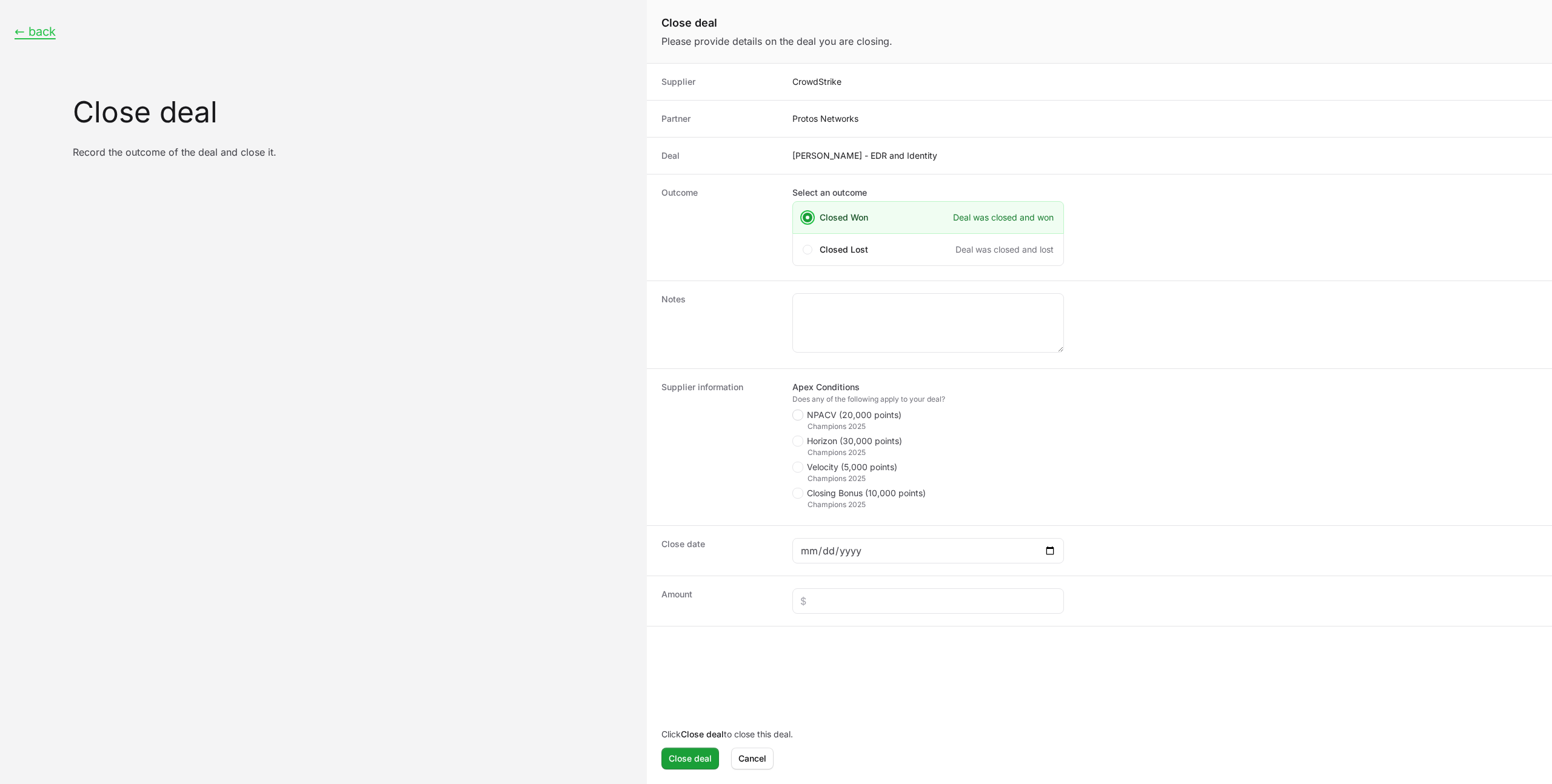
click at [796, 415] on icon "Close deal form" at bounding box center [797, 414] width 6 height 10
click at [793, 411] on input "NPACV (20,000 points)" at bounding box center [792, 410] width 1 height 1
checkbox input "true"
click at [802, 443] on span "Close deal form" at bounding box center [798, 441] width 11 height 11
click at [793, 437] on input "Horizon (30,000 points)" at bounding box center [792, 435] width 1 height 1
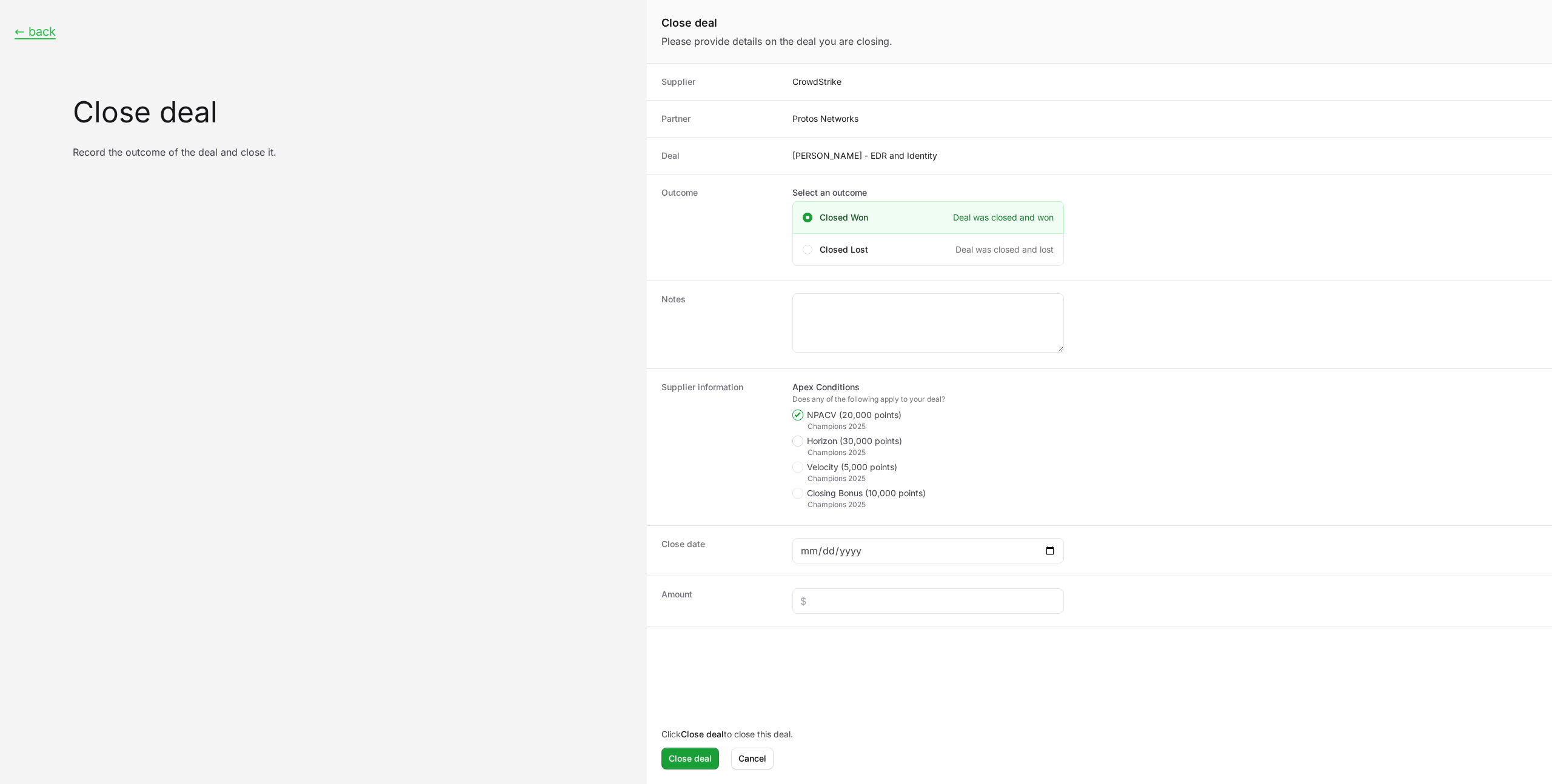
checkbox input "true"
click at [802, 486] on ul "NPACV (20,000 points) Champions 2025 Horizon (30,000 points) Champions 2025 Vel…" at bounding box center [928, 459] width 271 height 100
click at [800, 497] on icon "Close deal form" at bounding box center [797, 493] width 6 height 10
click at [793, 489] on input "Closing Bonus (10,000 points)" at bounding box center [792, 487] width 1 height 1
checkbox input "true"
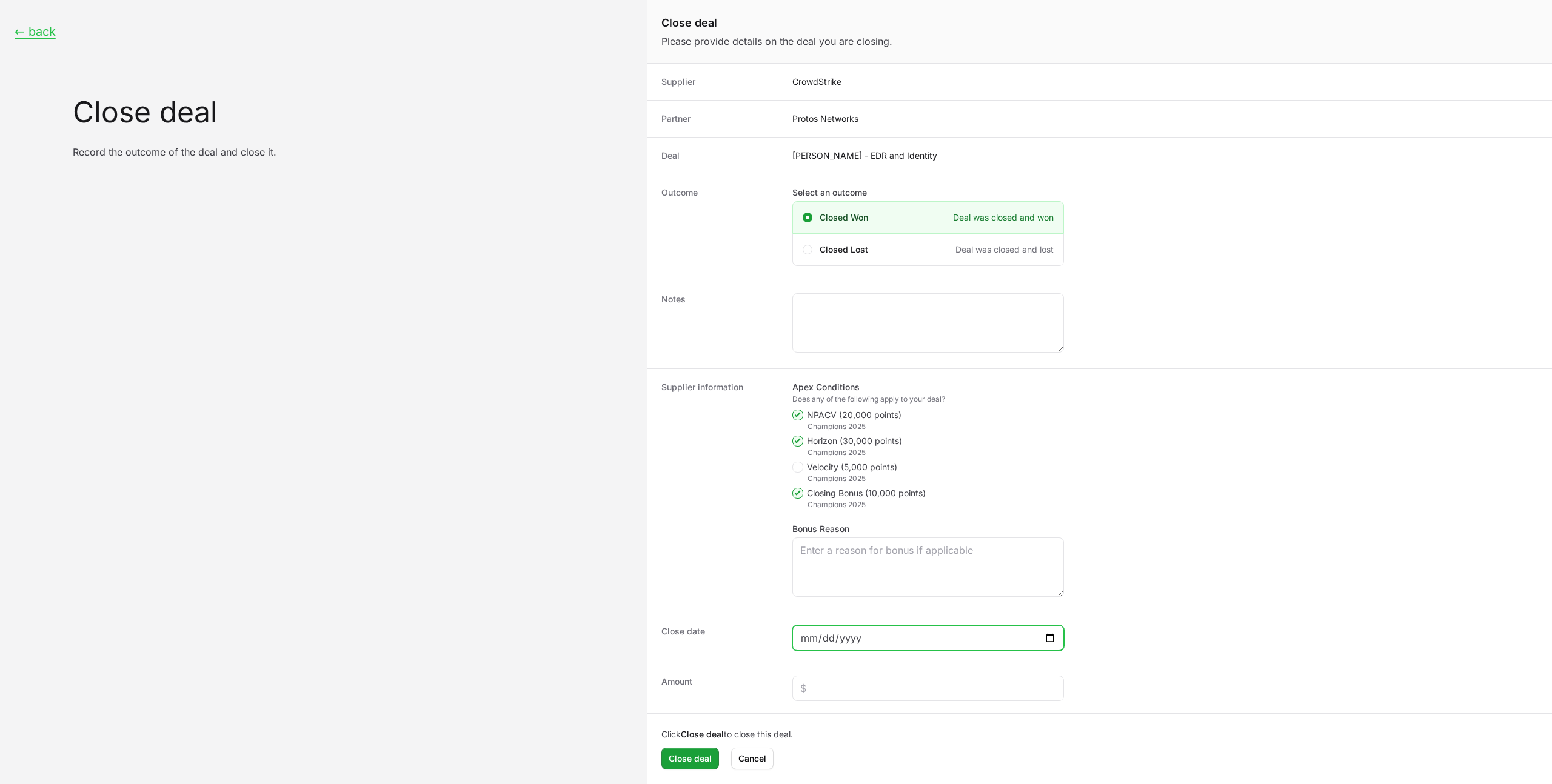
click at [807, 635] on input "Close deal form" at bounding box center [928, 638] width 256 height 15
type input "[DATE]"
click at [818, 690] on input "Close deal form" at bounding box center [928, 688] width 256 height 15
type input "$45,091"
click at [696, 758] on span "Close deal" at bounding box center [689, 758] width 43 height 15
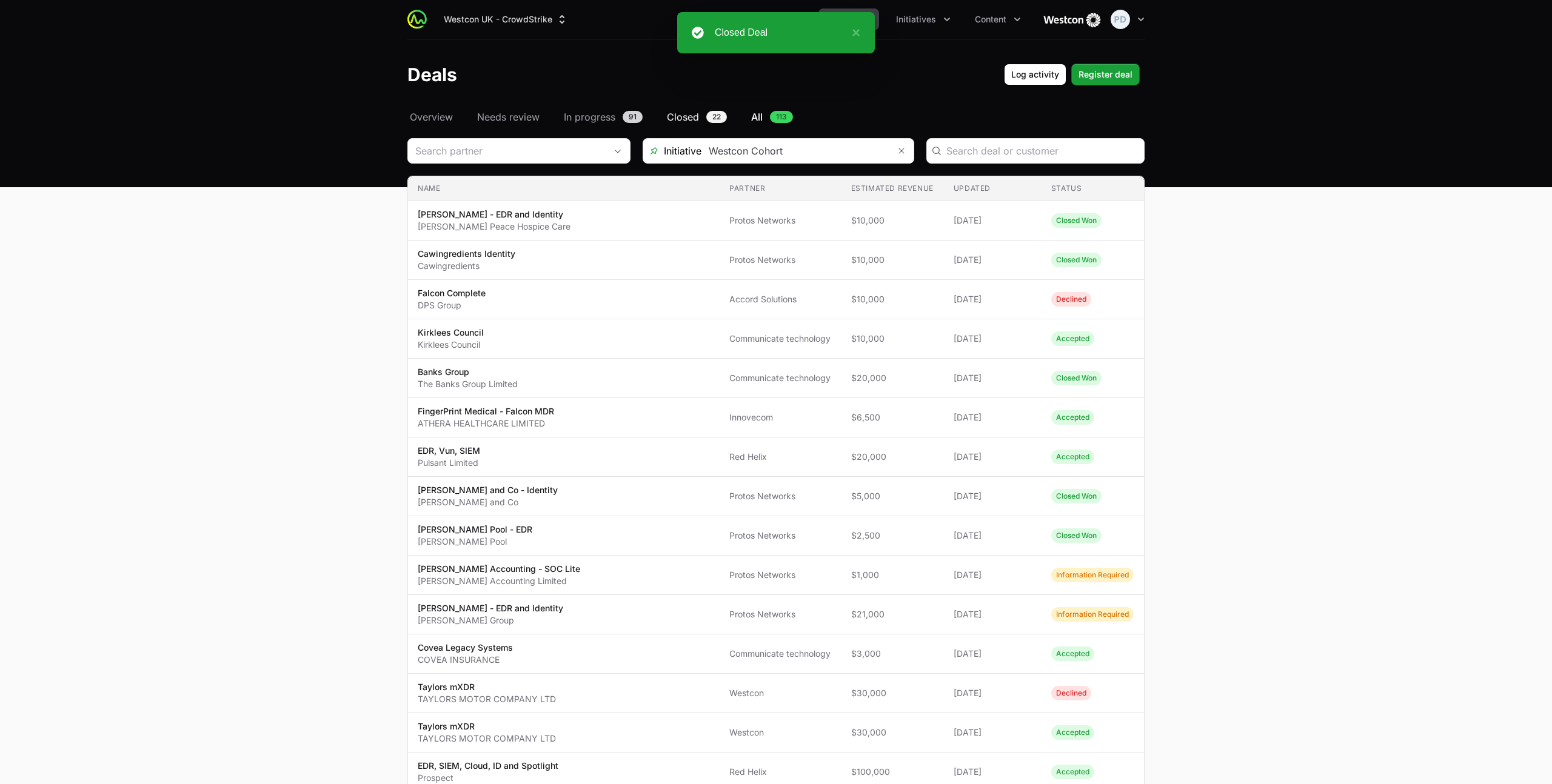
click at [680, 114] on span "Closed" at bounding box center [682, 117] width 32 height 15
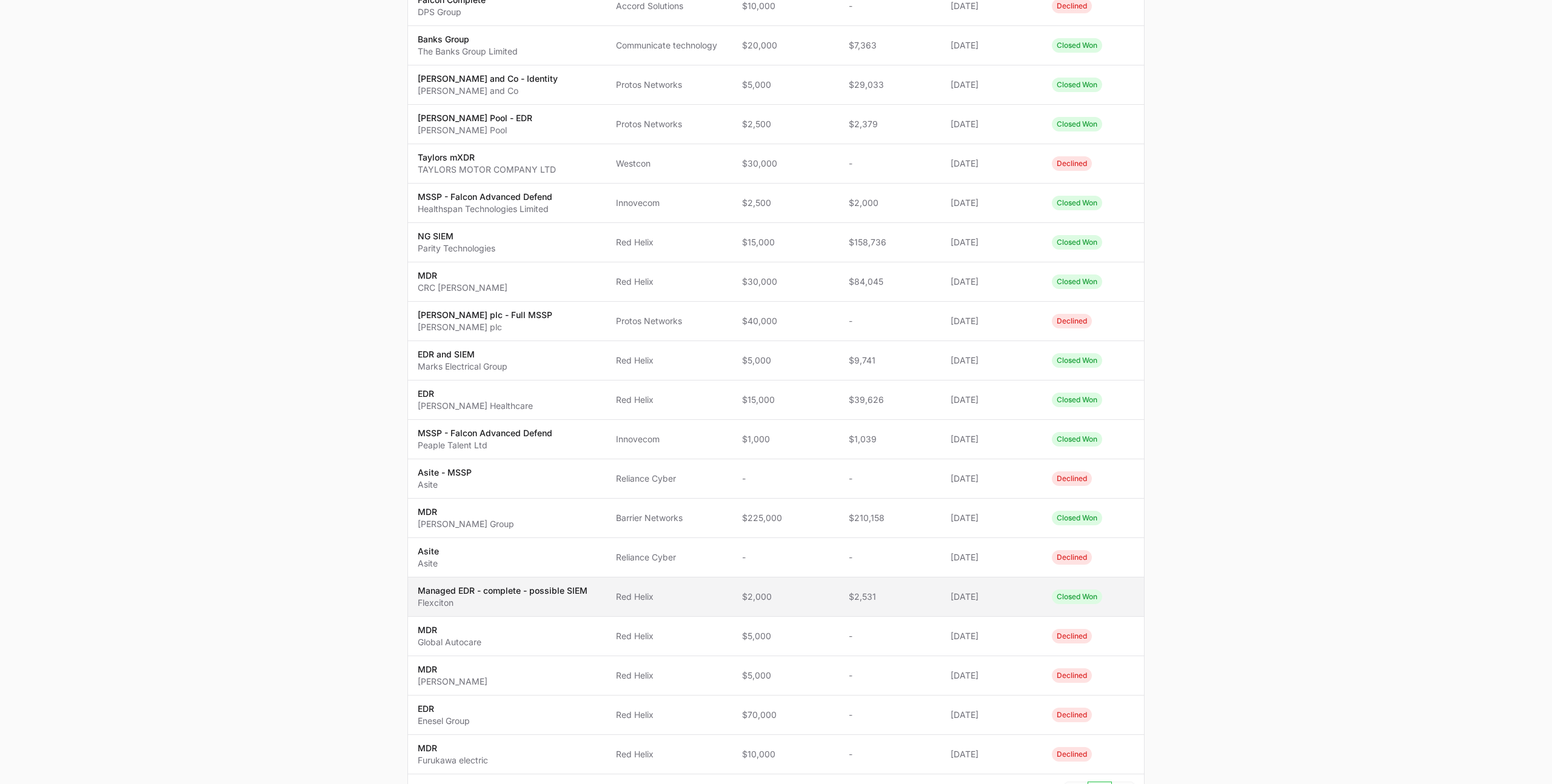
scroll to position [472, 0]
